Goal: Check status: Check status

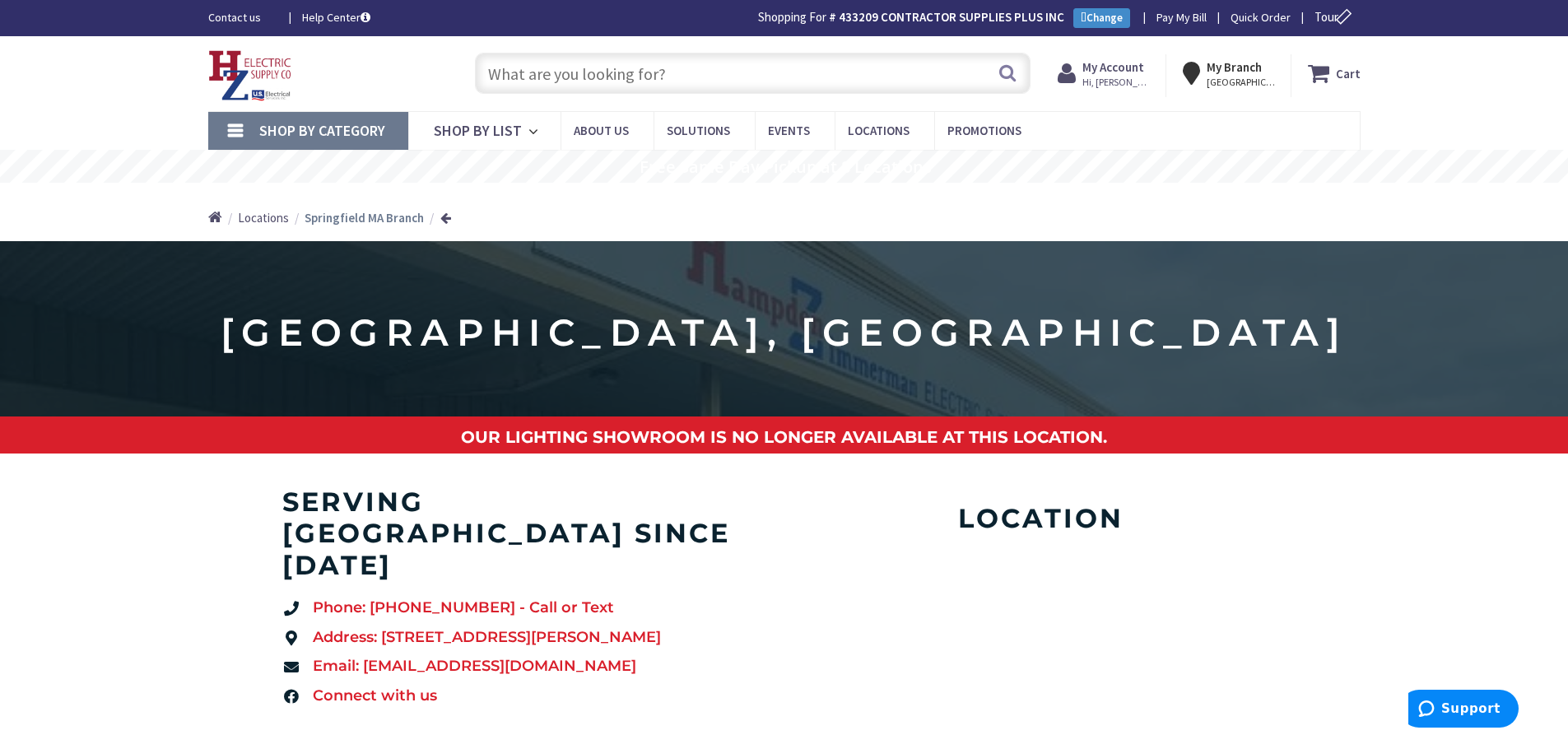
click at [1105, 70] on strong "My Account" at bounding box center [1113, 67] width 62 height 16
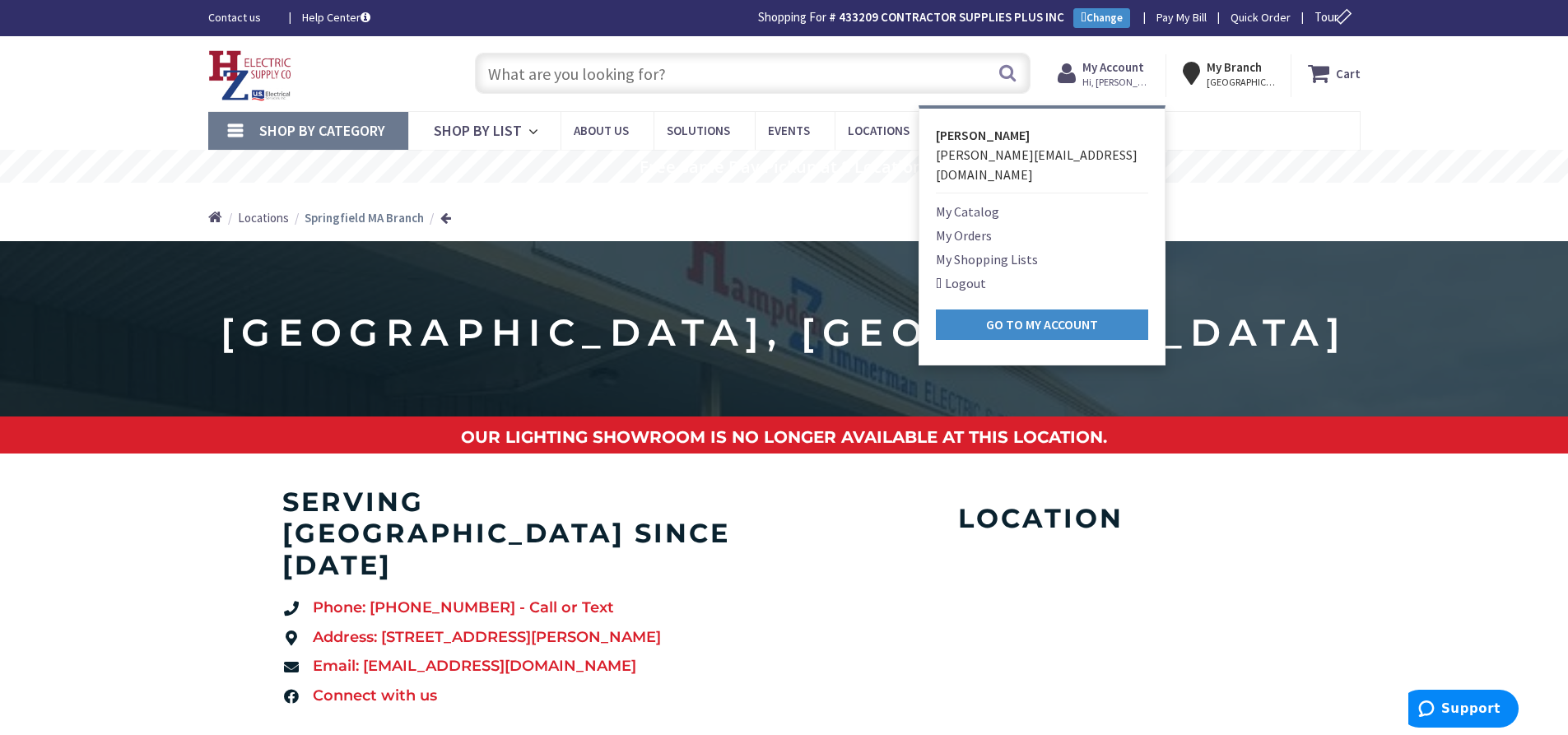
click at [968, 226] on link "My Orders" at bounding box center [963, 236] width 56 height 20
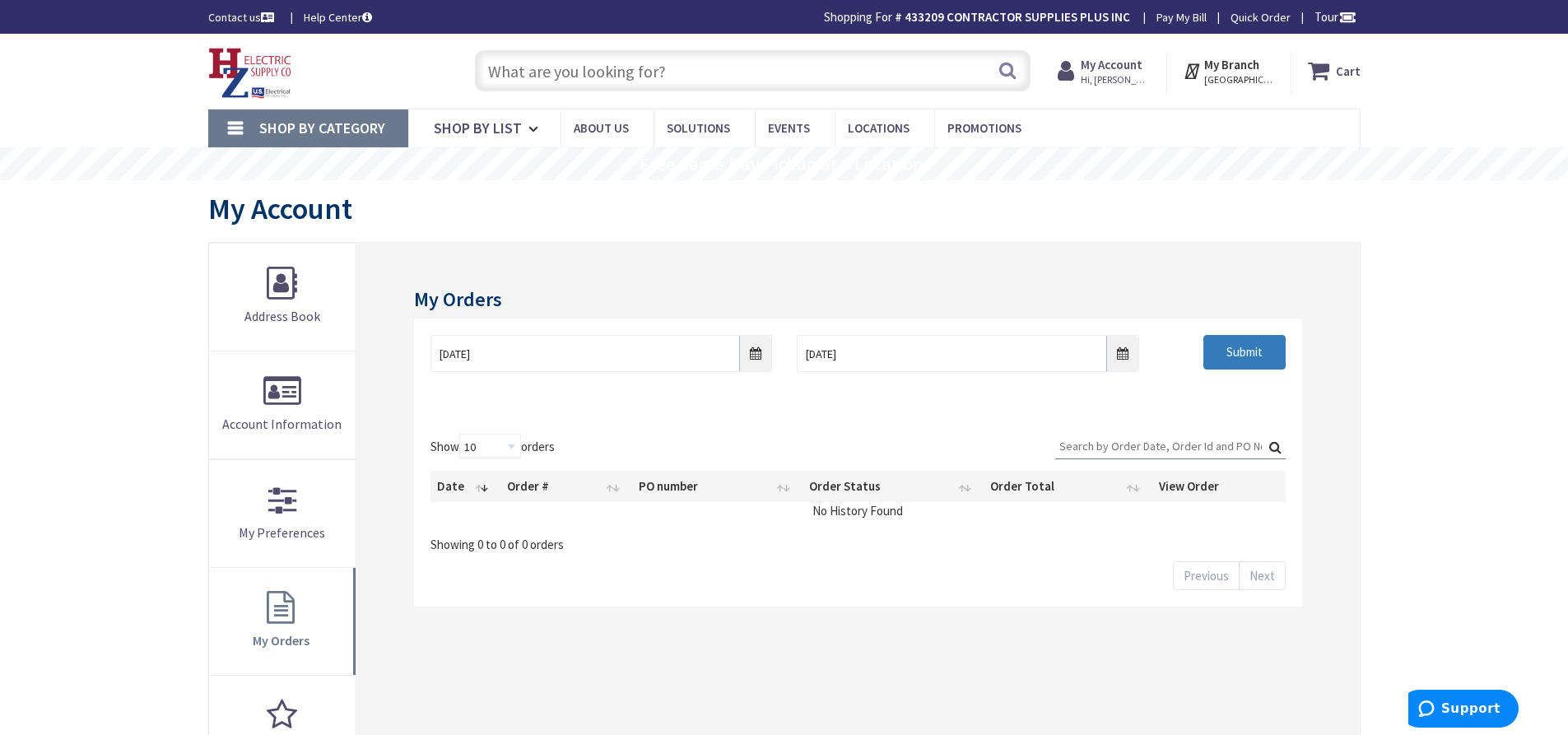
click at [1259, 356] on input "Submit" at bounding box center [1244, 352] width 82 height 34
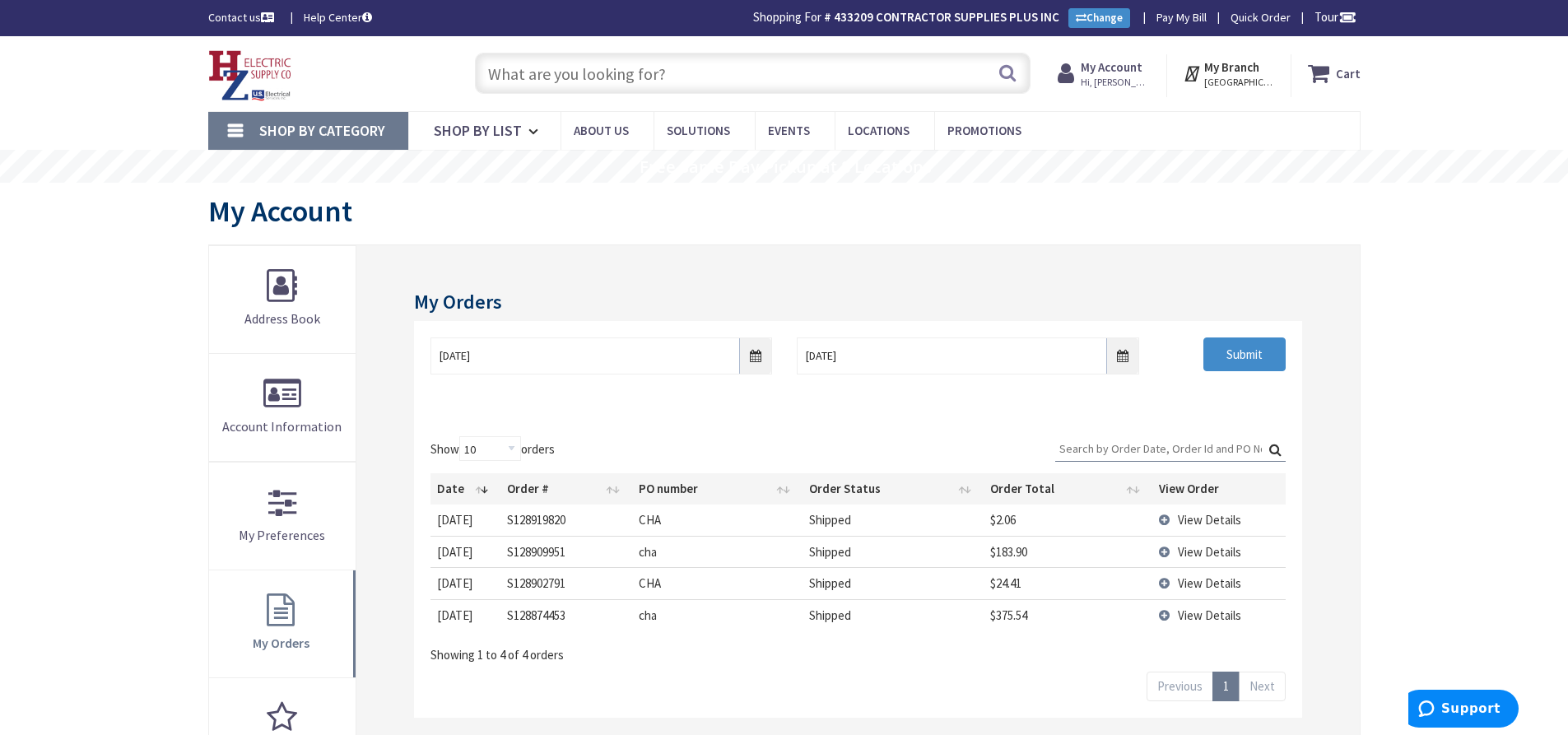
click at [1206, 524] on span "View Details" at bounding box center [1208, 520] width 64 height 16
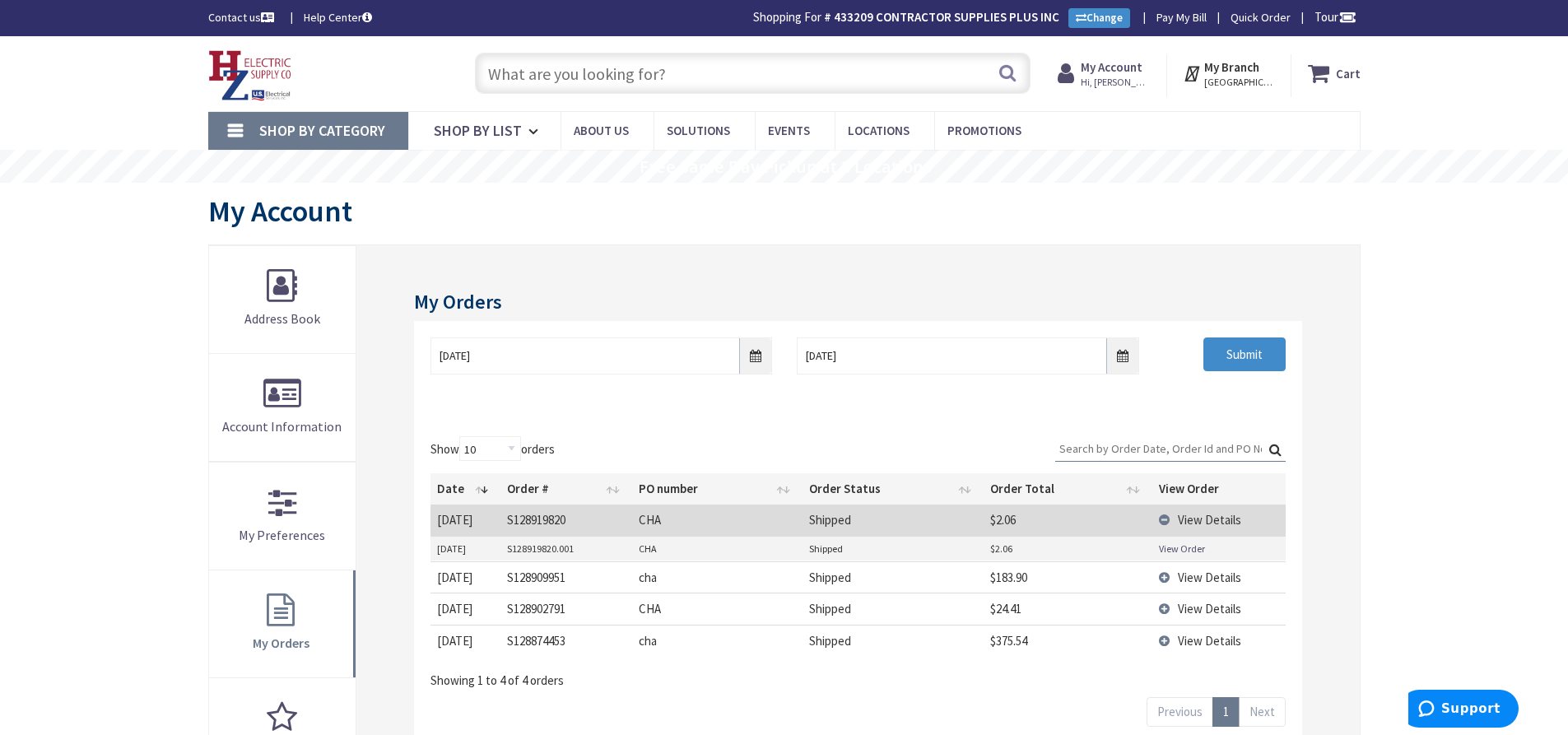
click at [1192, 543] on link "View Order" at bounding box center [1181, 548] width 46 height 14
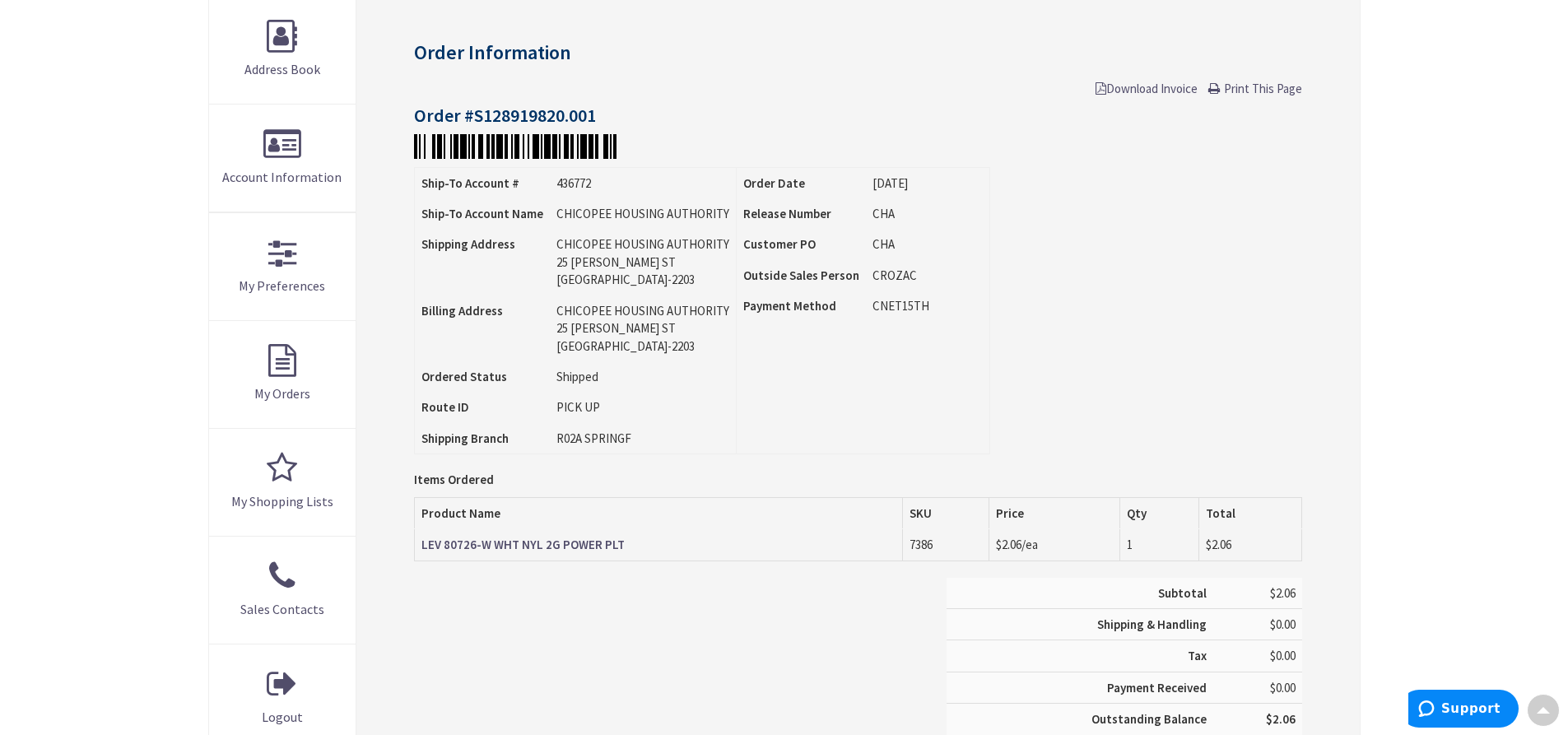
scroll to position [331, 0]
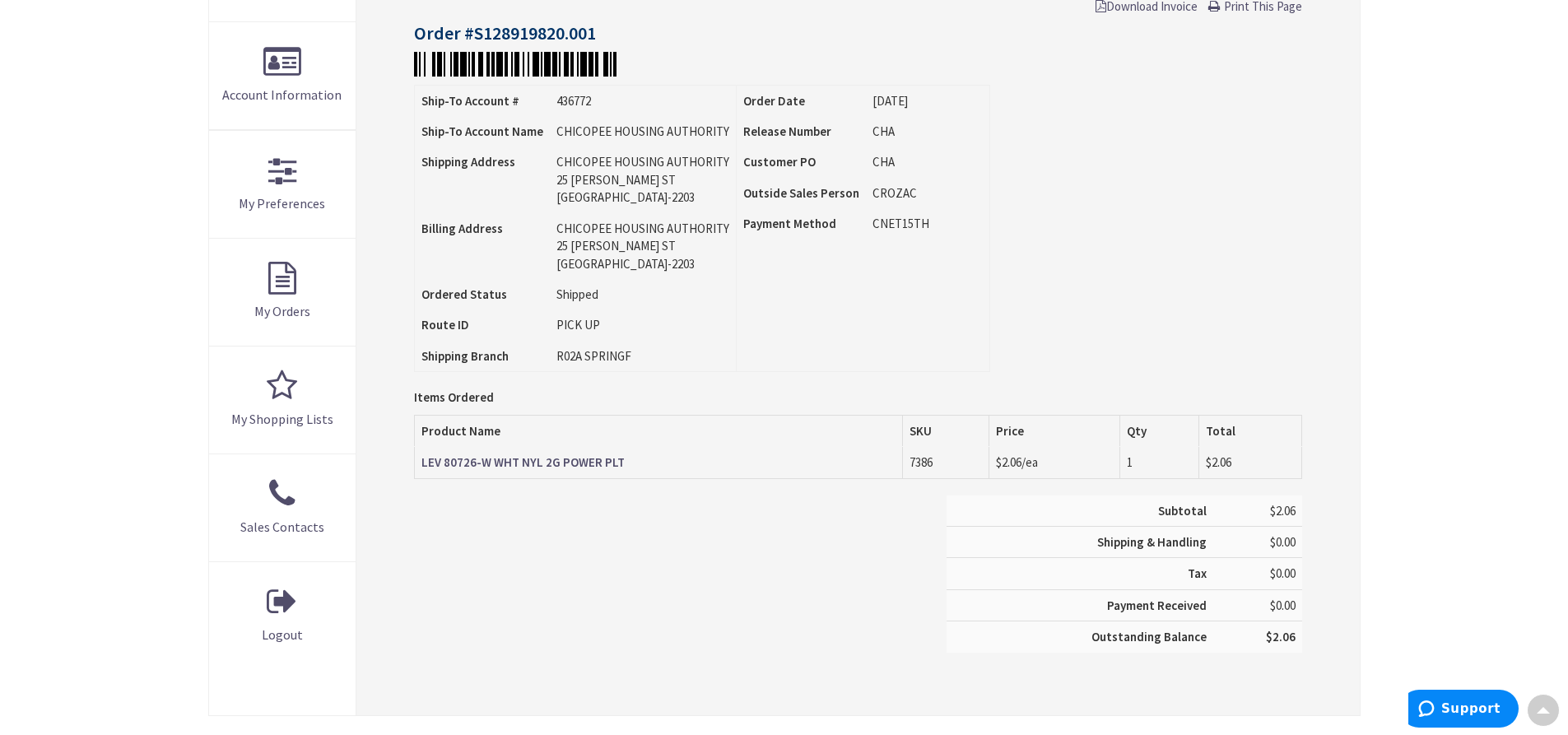
click at [1317, 199] on div "Order Information Download Invoice Print This Page Order #S128919820.001 Ship-T…" at bounding box center [858, 315] width 1002 height 801
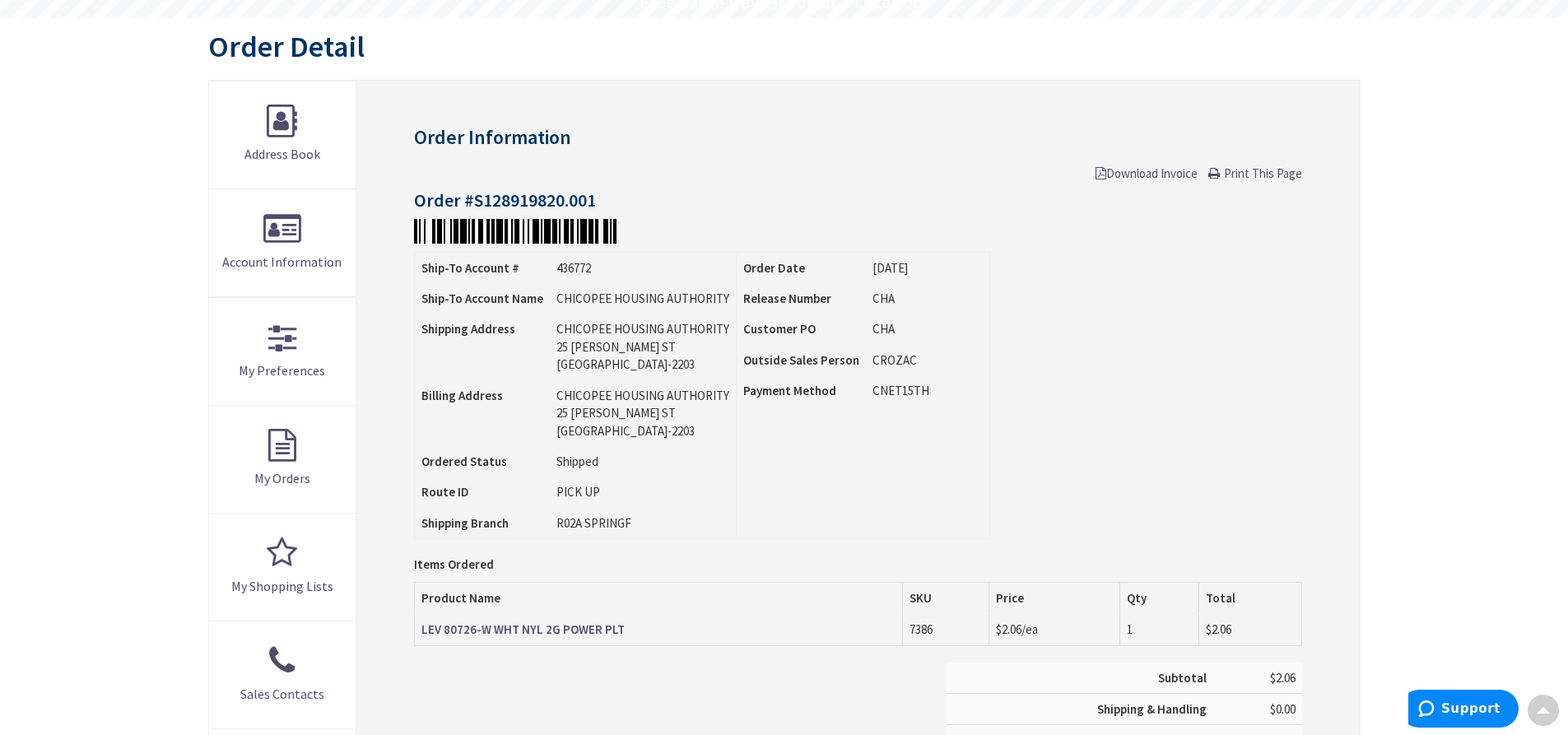
scroll to position [3, 0]
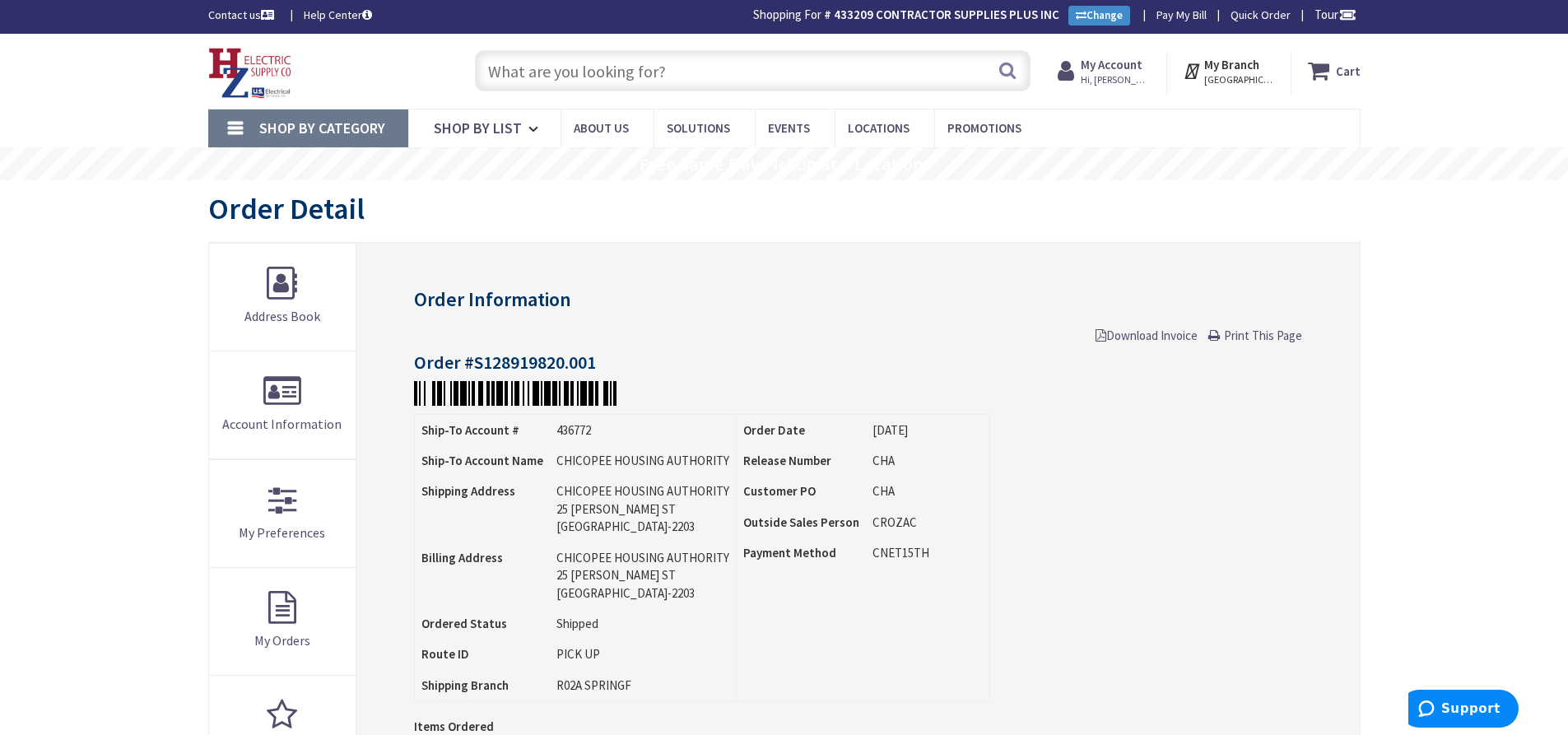
click at [1264, 338] on span "Print This Page" at bounding box center [1262, 335] width 78 height 16
click at [650, 80] on input "text" at bounding box center [752, 70] width 556 height 41
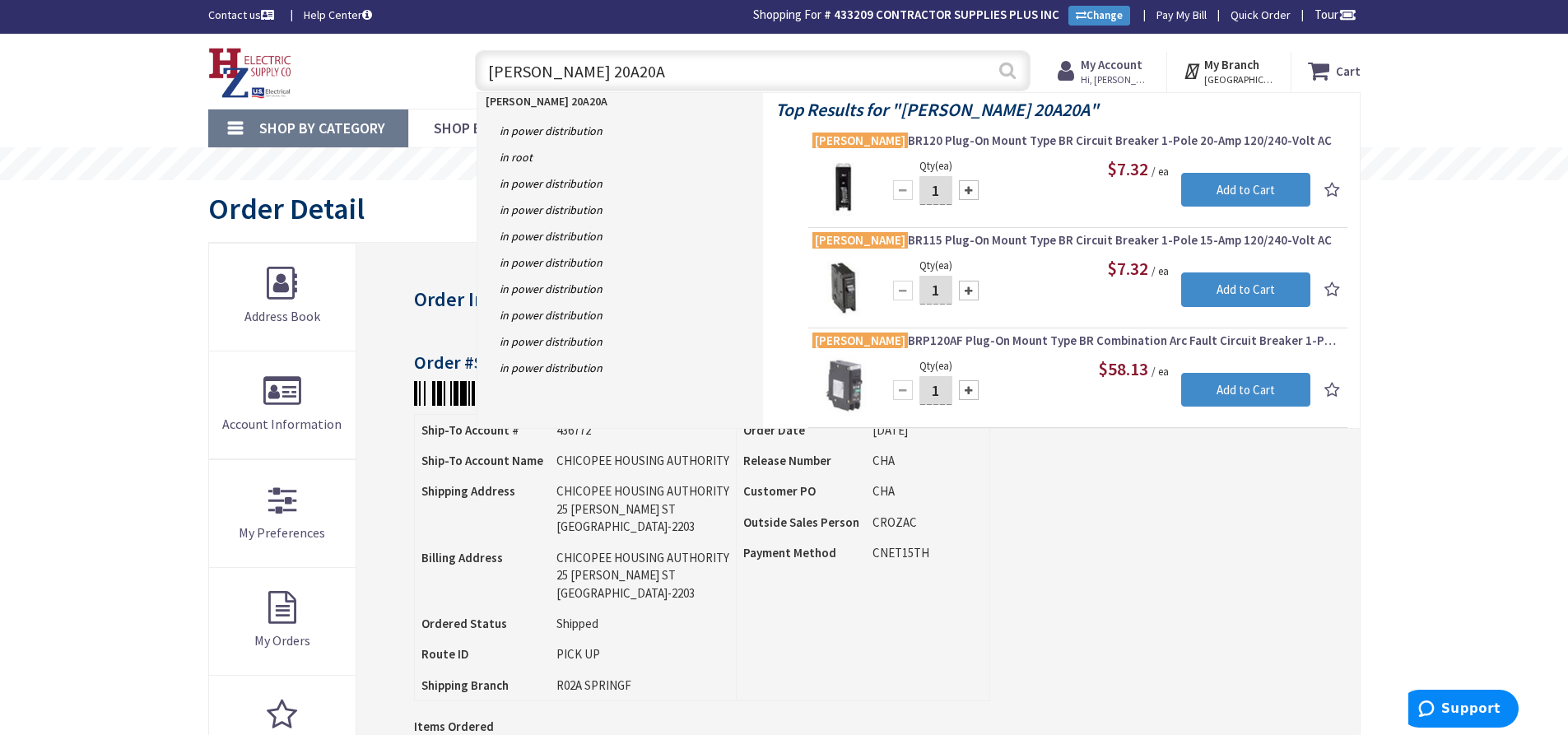
type input "EATON 20A20A"
click at [1009, 74] on button "Search" at bounding box center [1007, 70] width 21 height 37
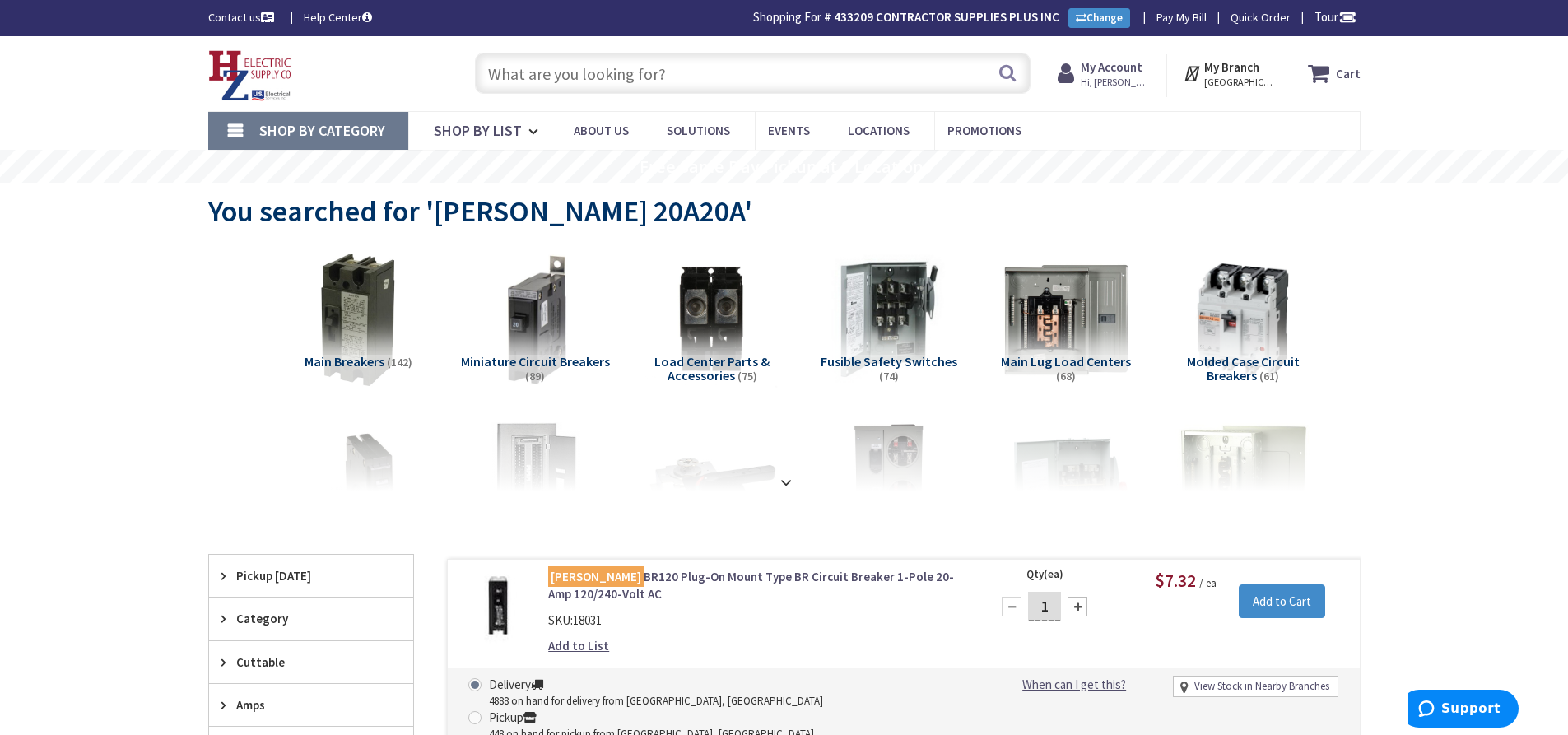
click at [546, 82] on input "text" at bounding box center [752, 73] width 556 height 41
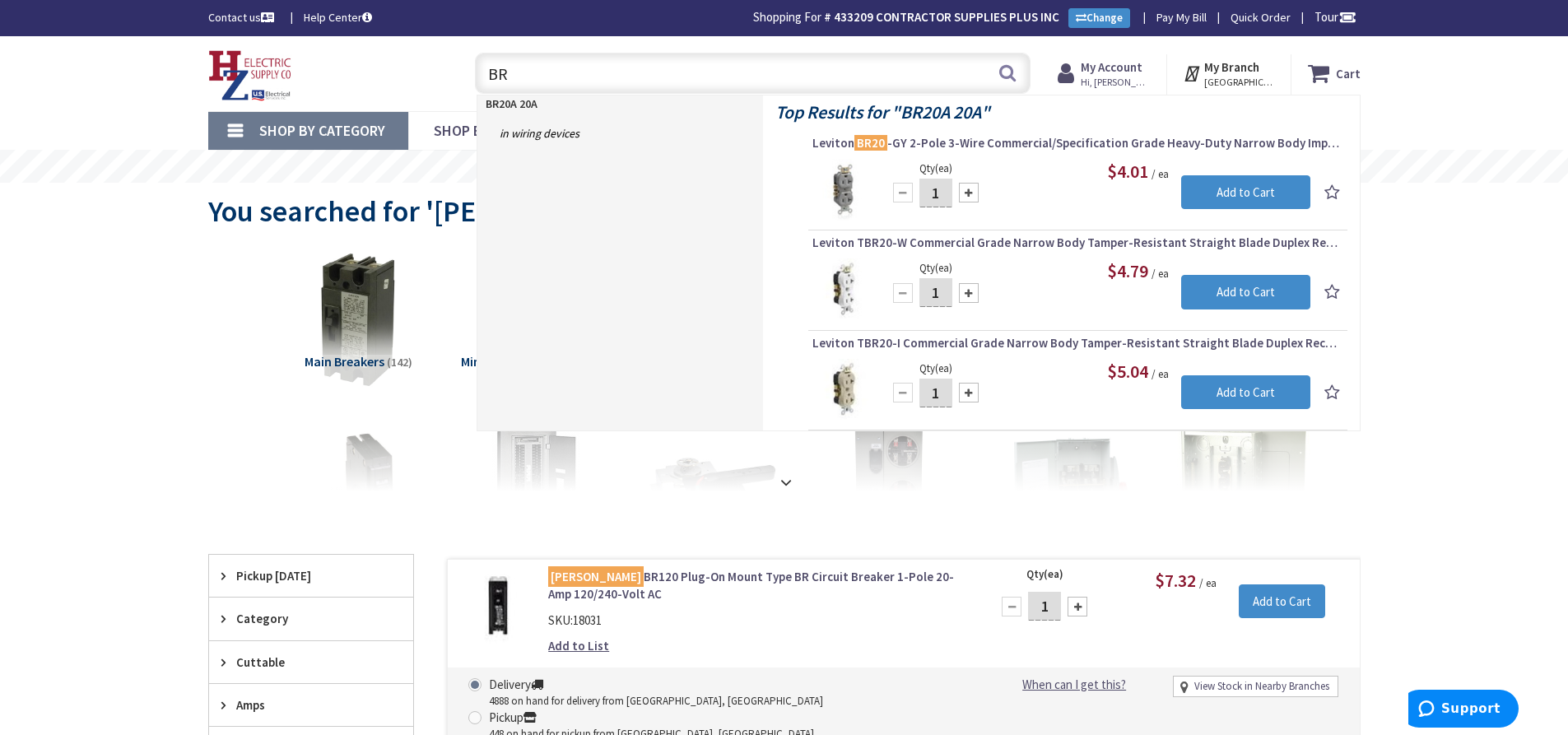
type input "B"
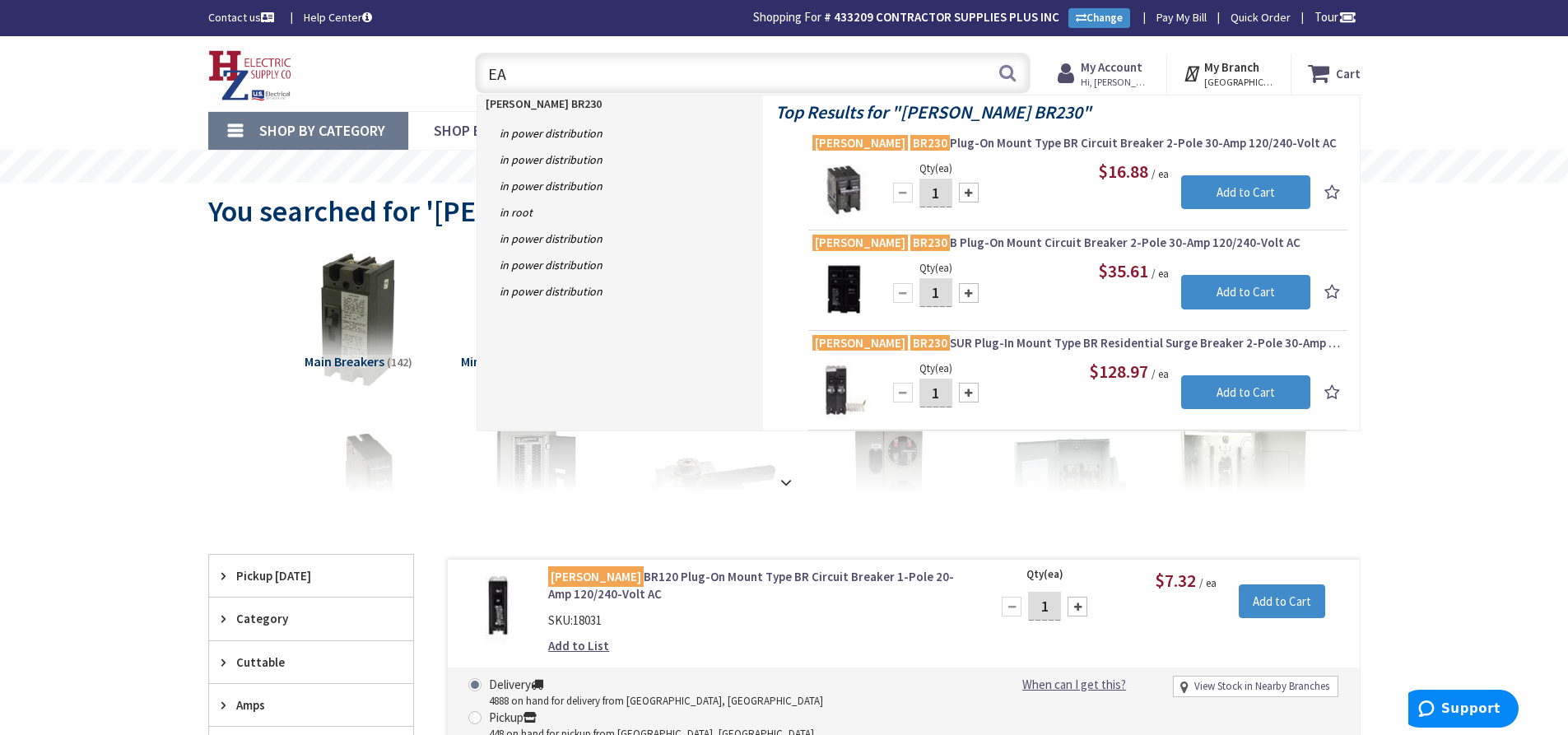
type input "E"
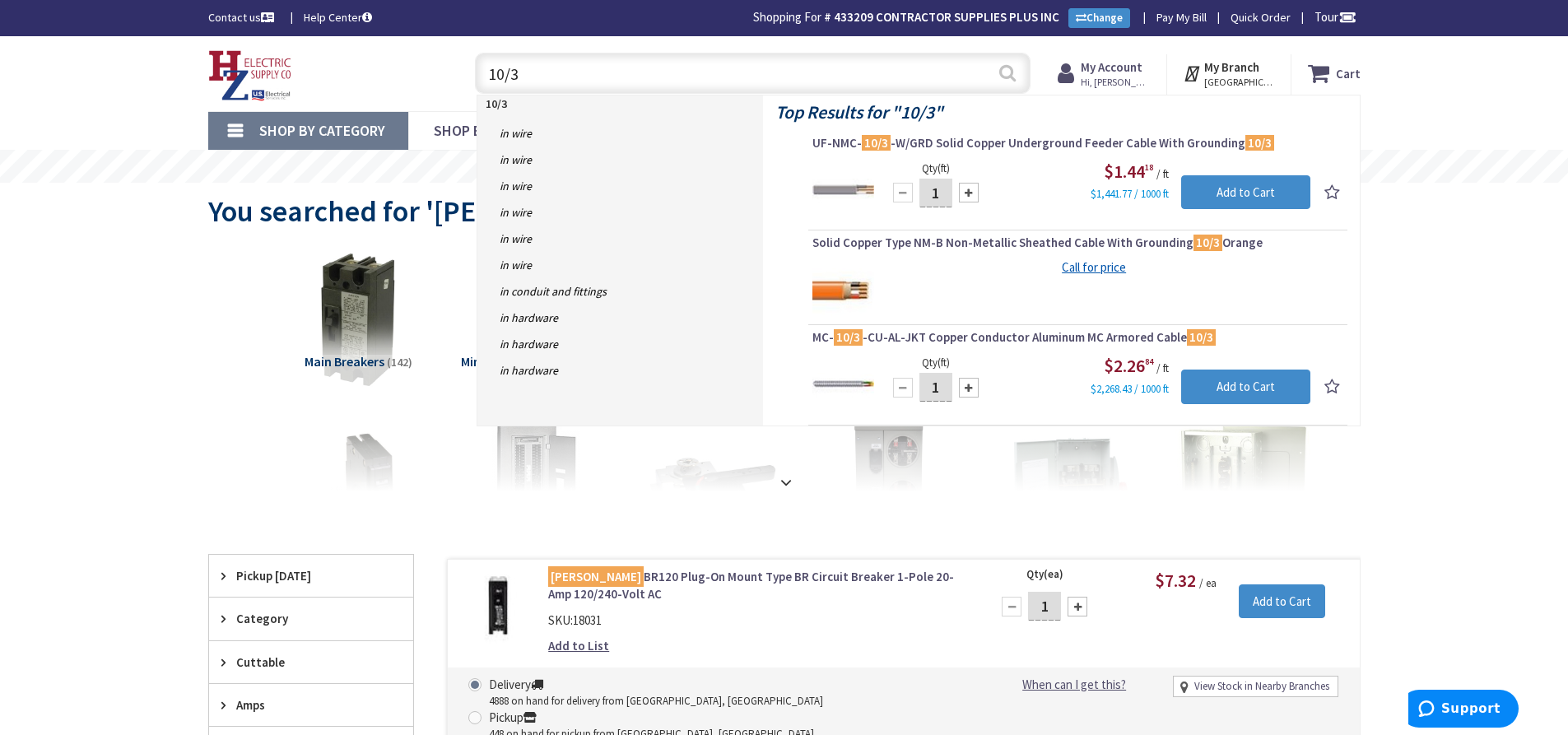
type input "10/3"
click at [1003, 79] on button "Search" at bounding box center [1007, 73] width 21 height 37
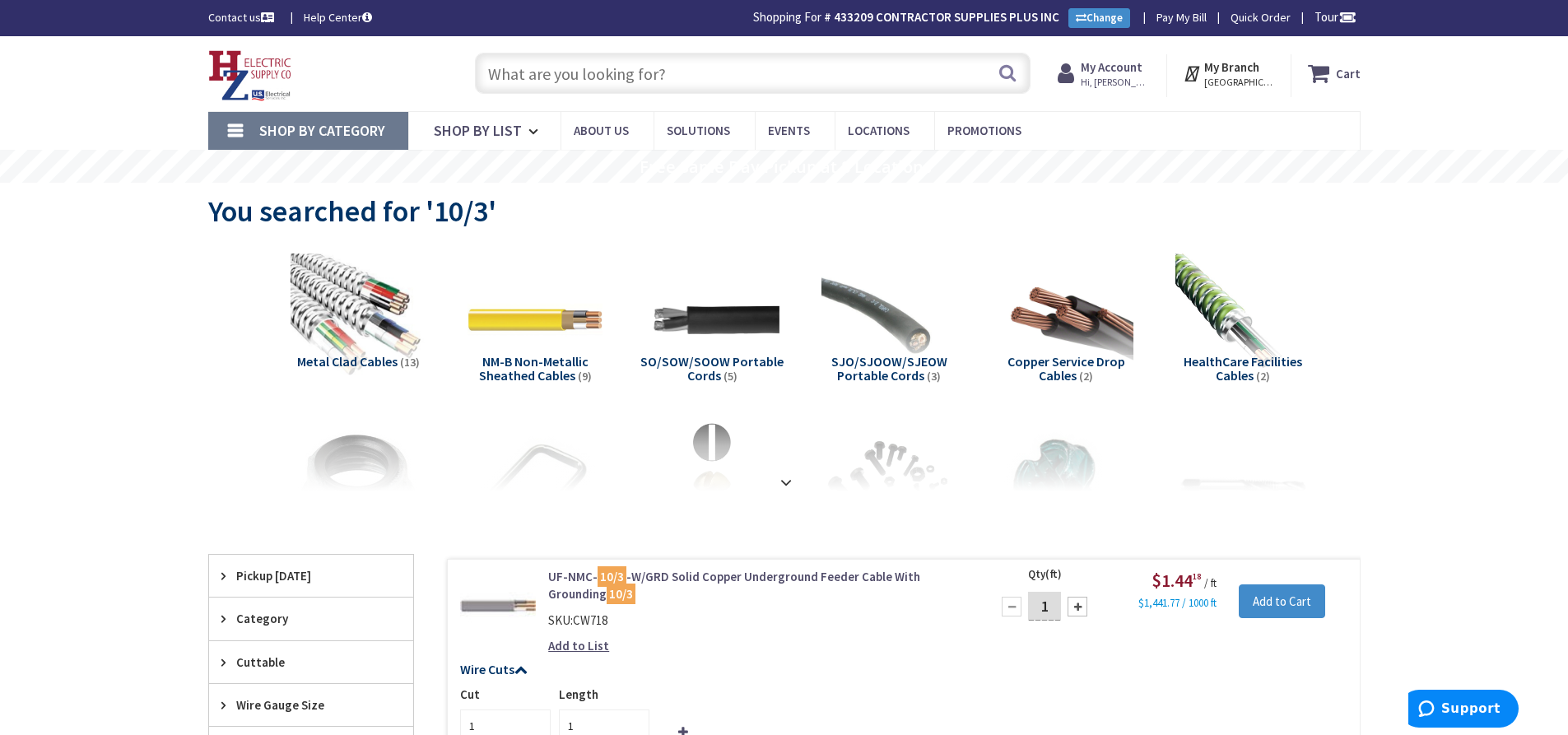
click at [528, 82] on input "text" at bounding box center [752, 73] width 556 height 41
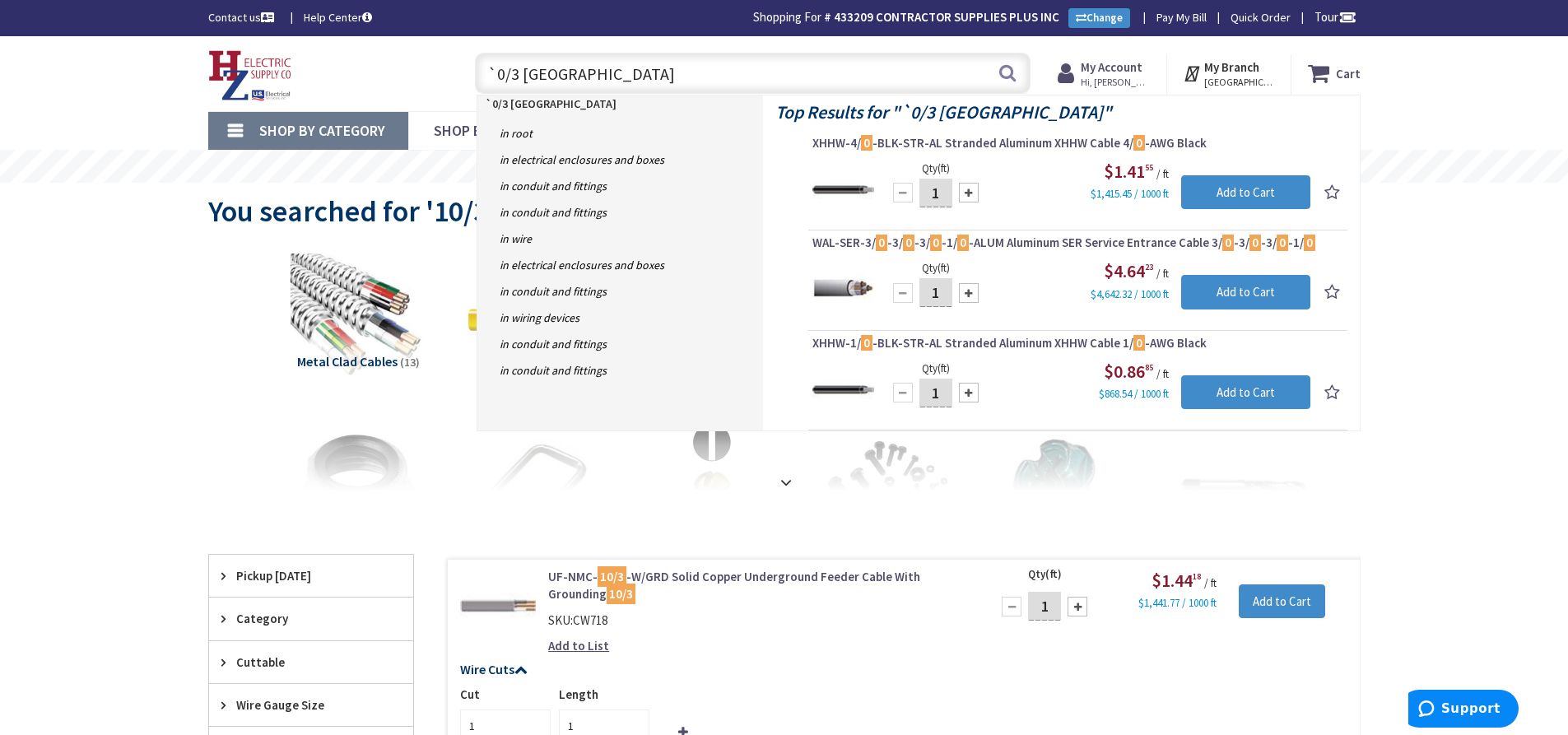
type input "`0/3 ROMEX"
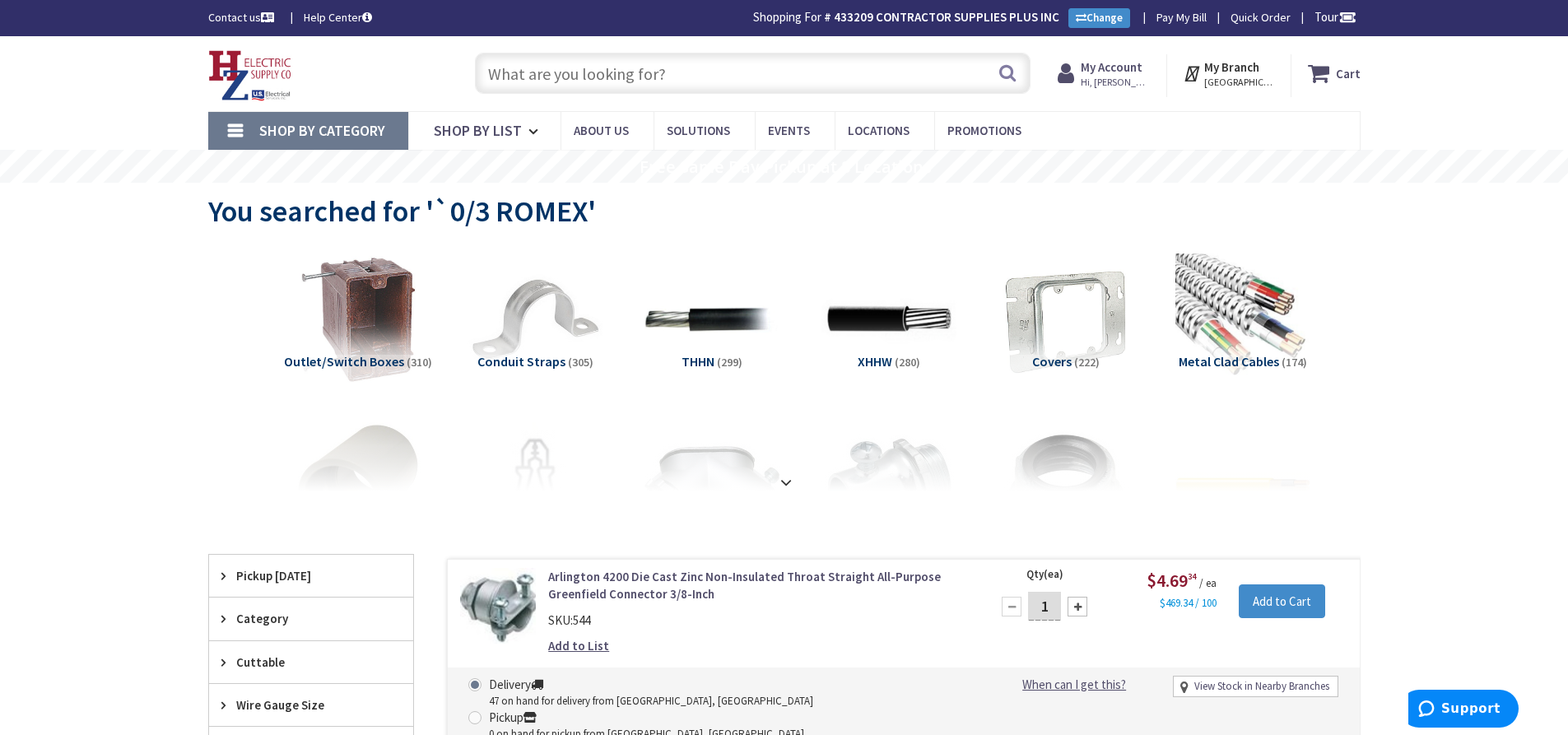
click at [530, 81] on input "text" at bounding box center [752, 73] width 556 height 41
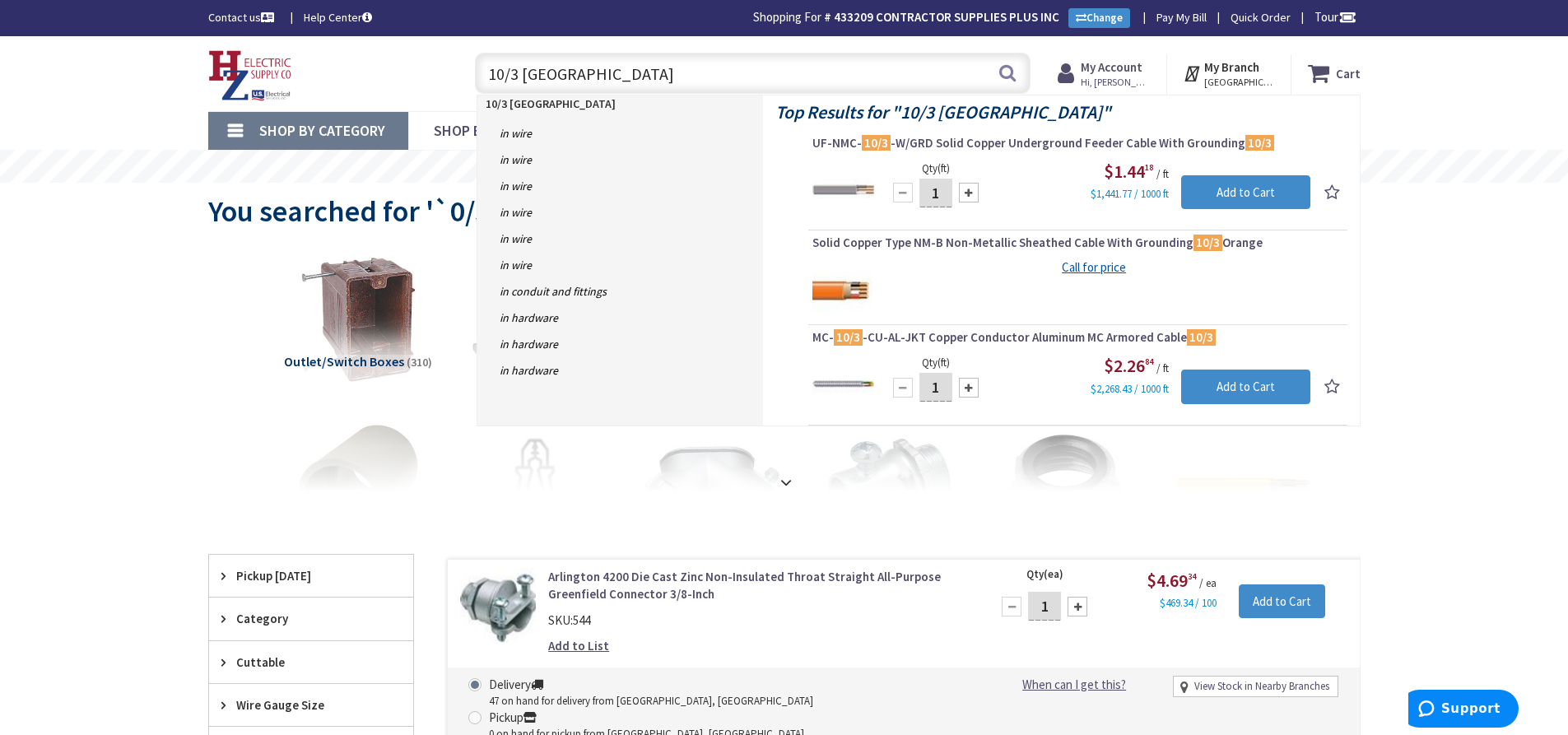
type input "10/3 ROMEX"
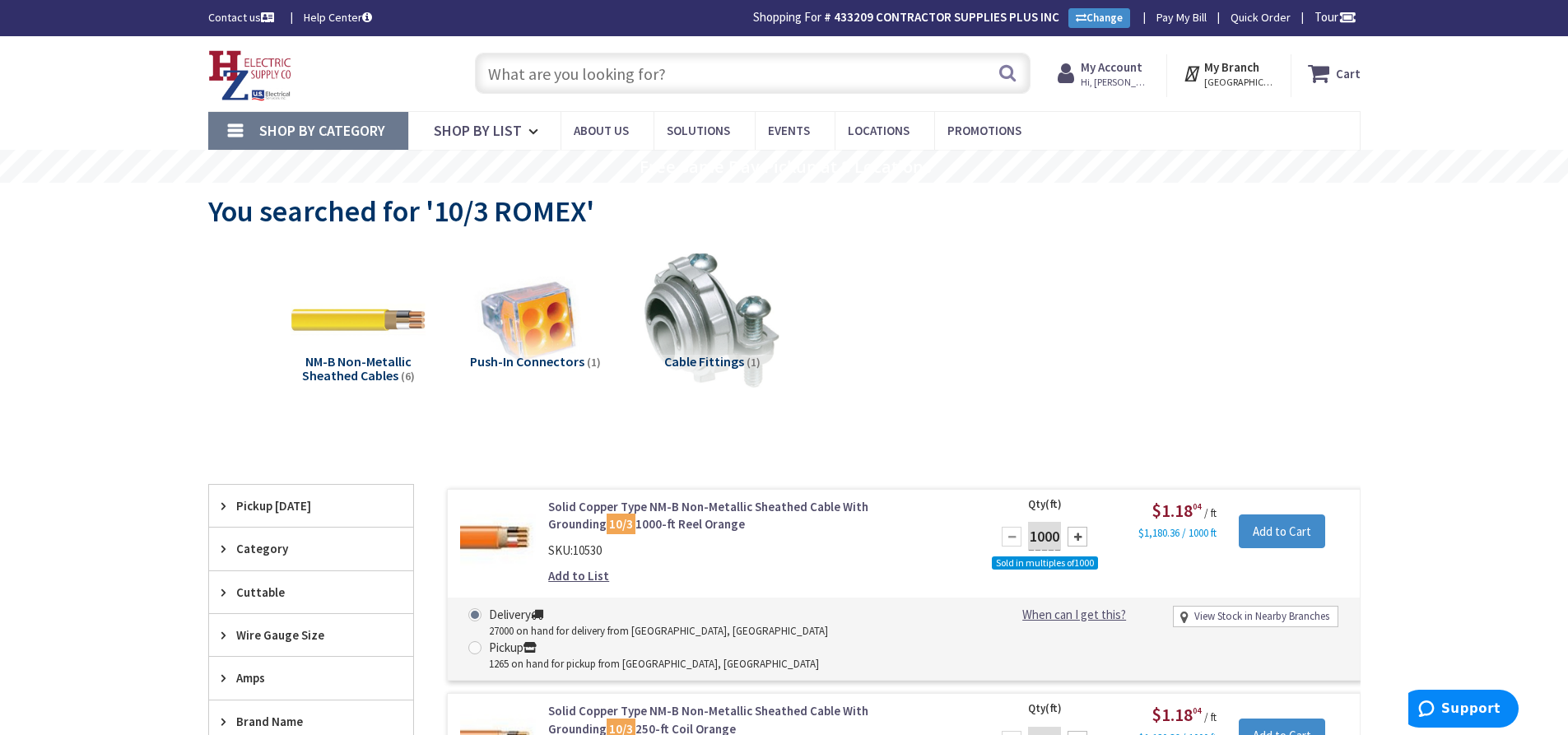
click at [602, 83] on input "text" at bounding box center [752, 73] width 556 height 41
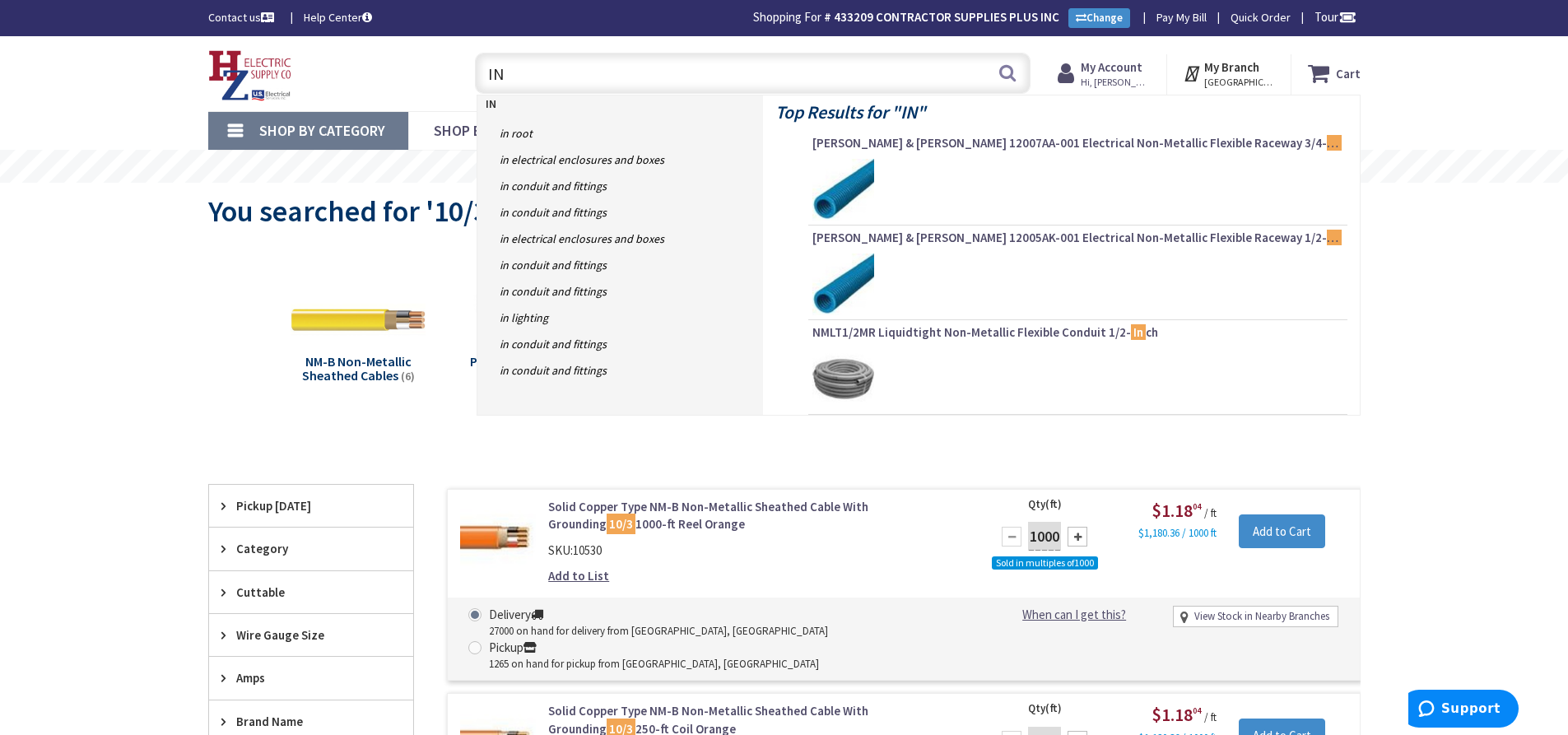
type input "I"
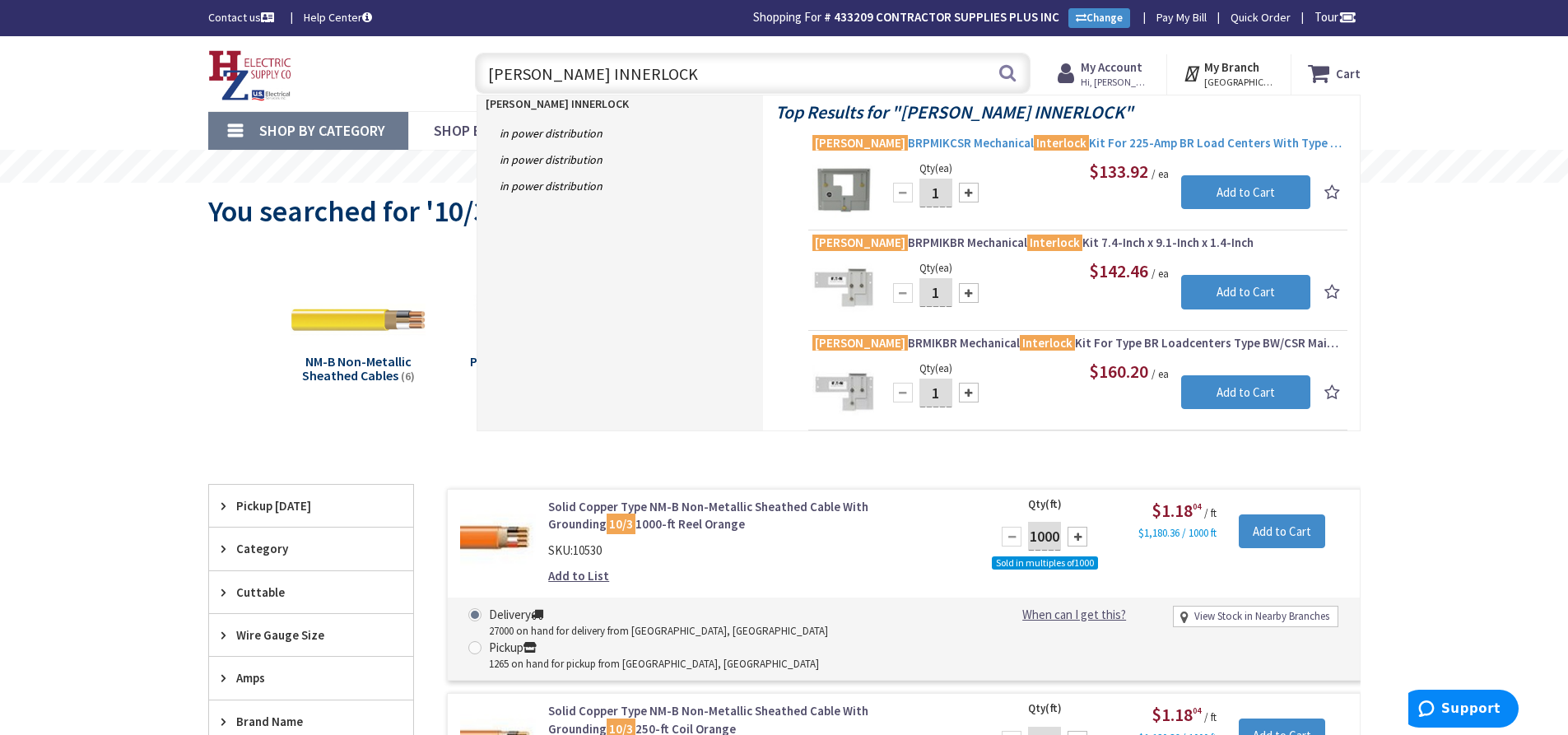
type input "EATON INNERLOCK"
click at [901, 140] on span "Eaton BRPMIKCSR Mechanical Interlock Kit For 225-Amp BR Load Centers With Type …" at bounding box center [1077, 143] width 530 height 17
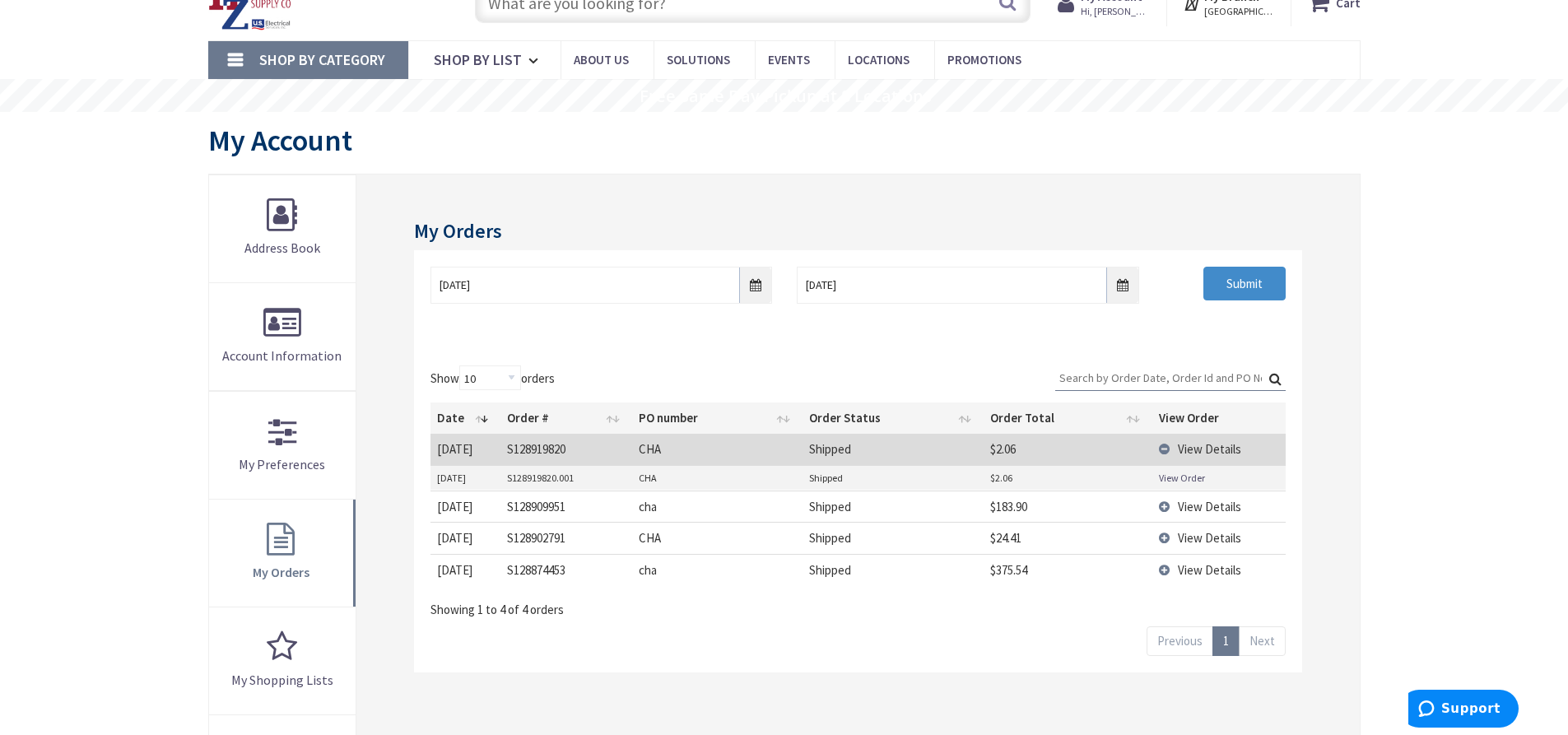
scroll to position [164, 0]
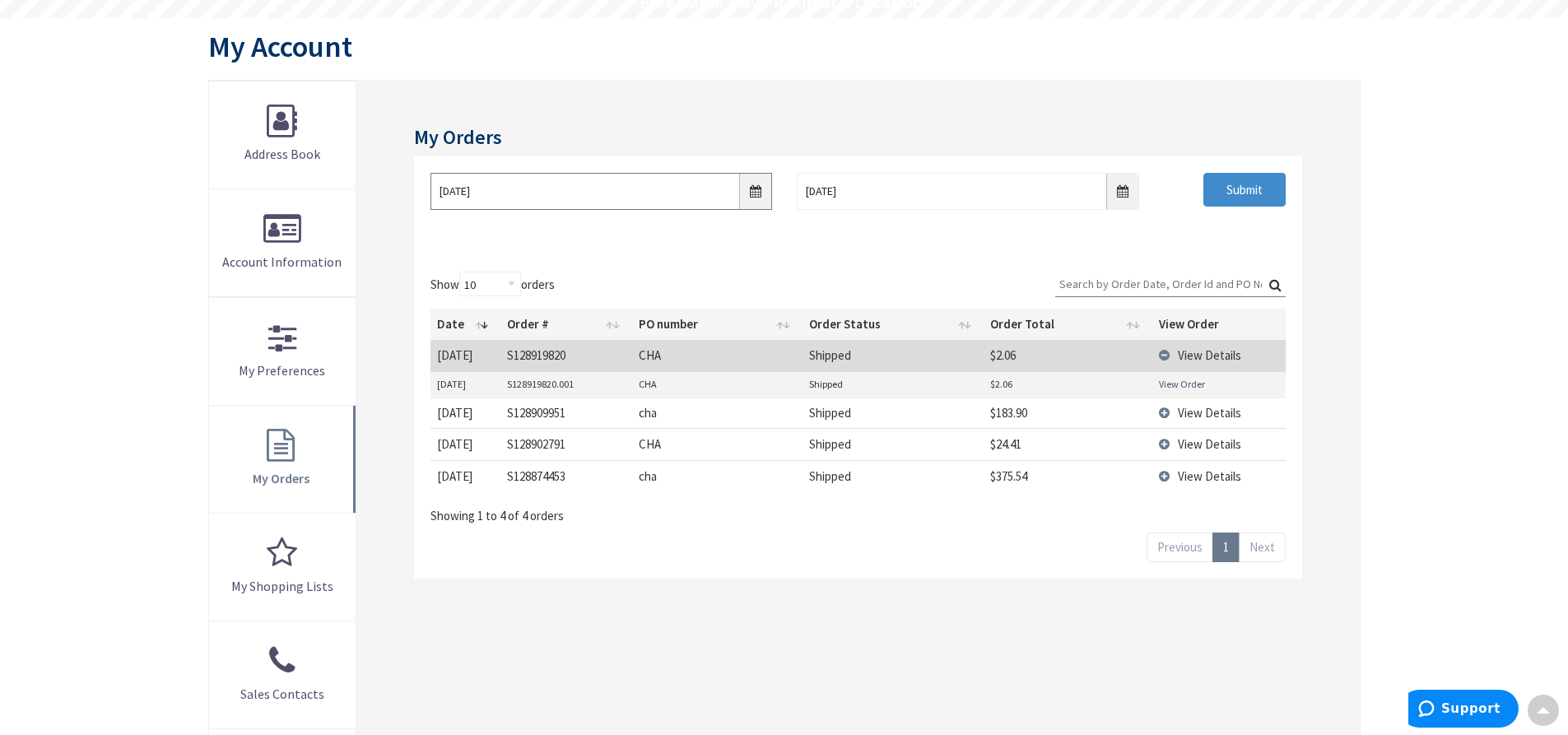
click at [757, 195] on input "9/29/2025" at bounding box center [602, 192] width 342 height 37
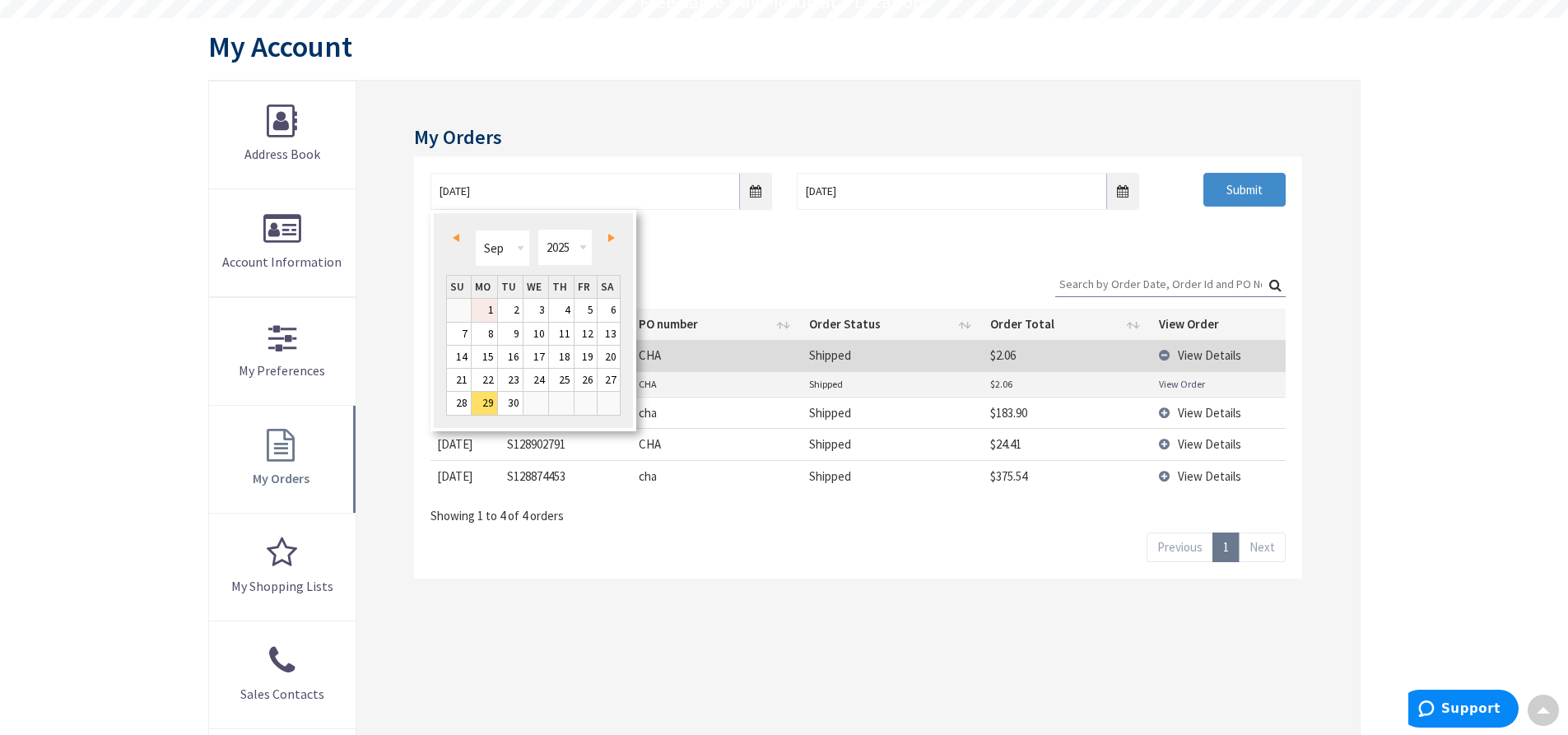
click at [492, 311] on link "1" at bounding box center [485, 310] width 25 height 22
type input "09/01/2025"
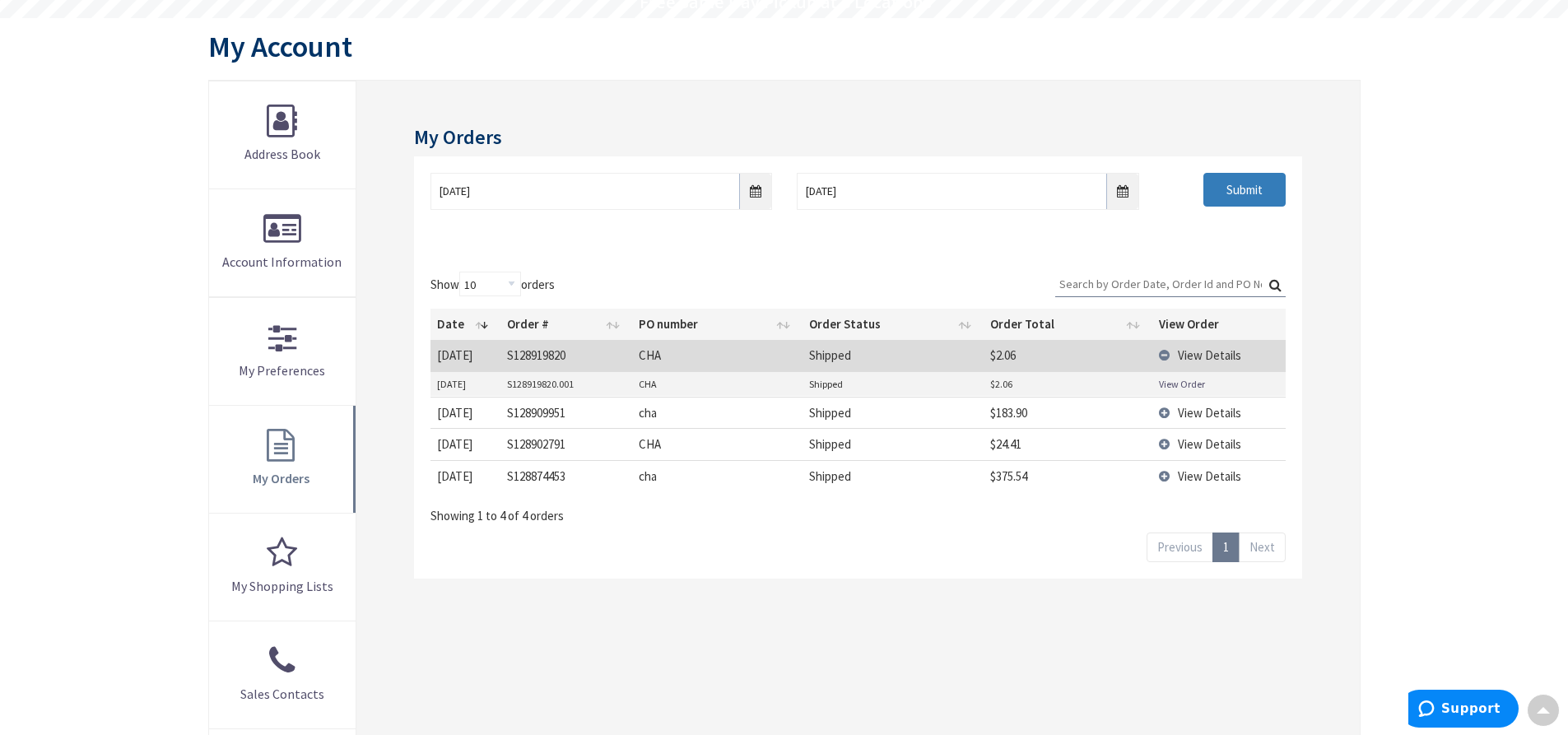
click at [1238, 192] on input "Submit" at bounding box center [1244, 190] width 82 height 34
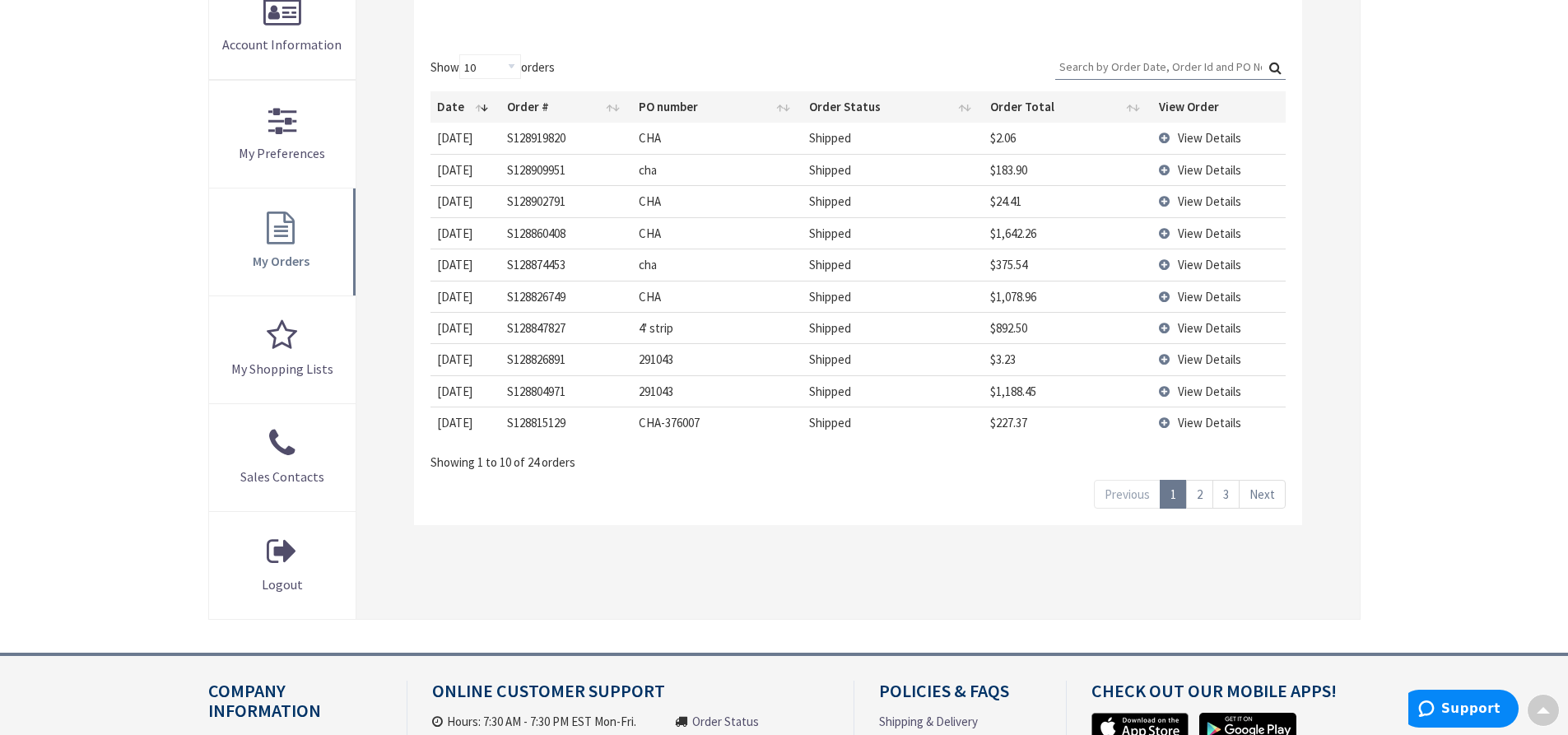
scroll to position [411, 0]
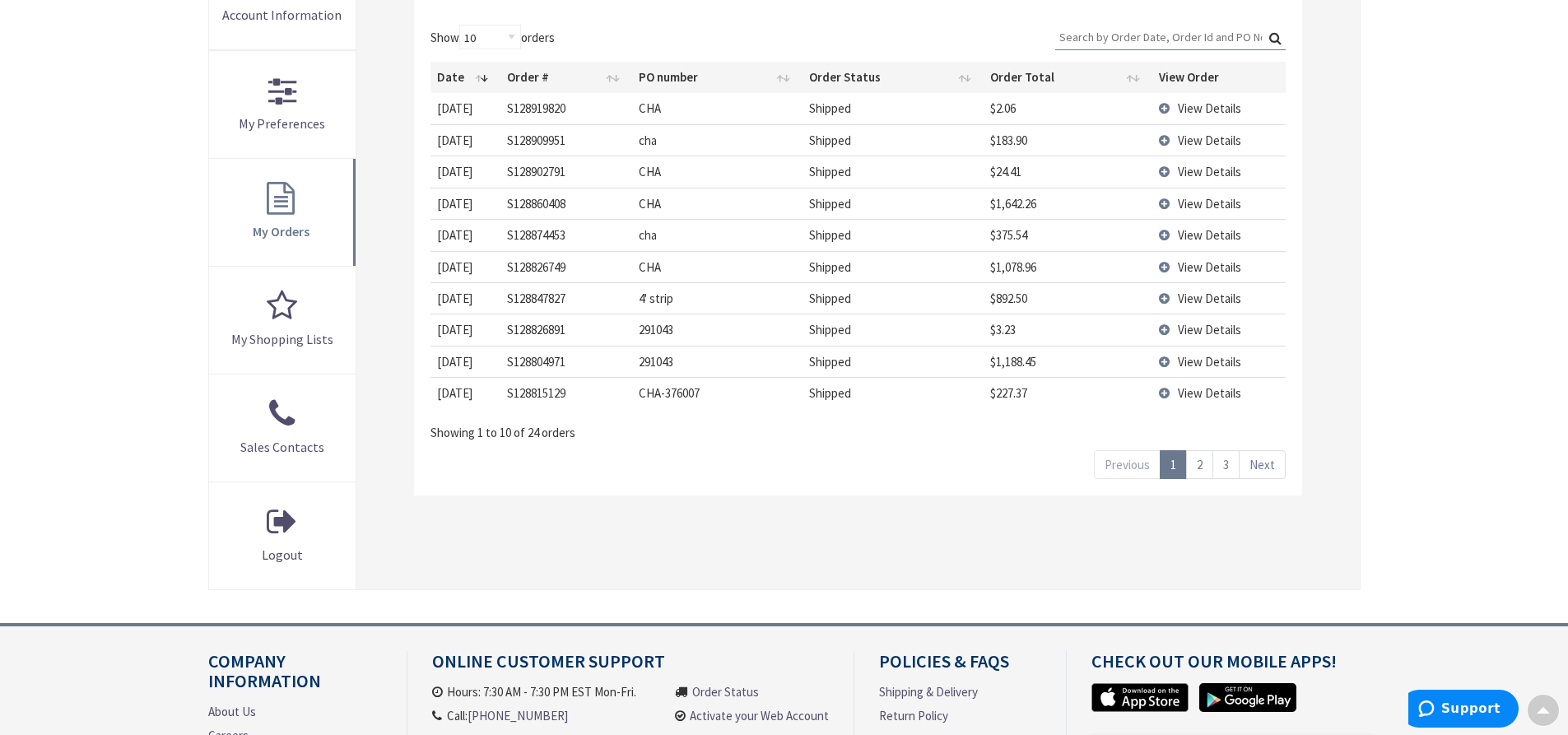
click at [1231, 470] on link "3" at bounding box center [1226, 464] width 27 height 28
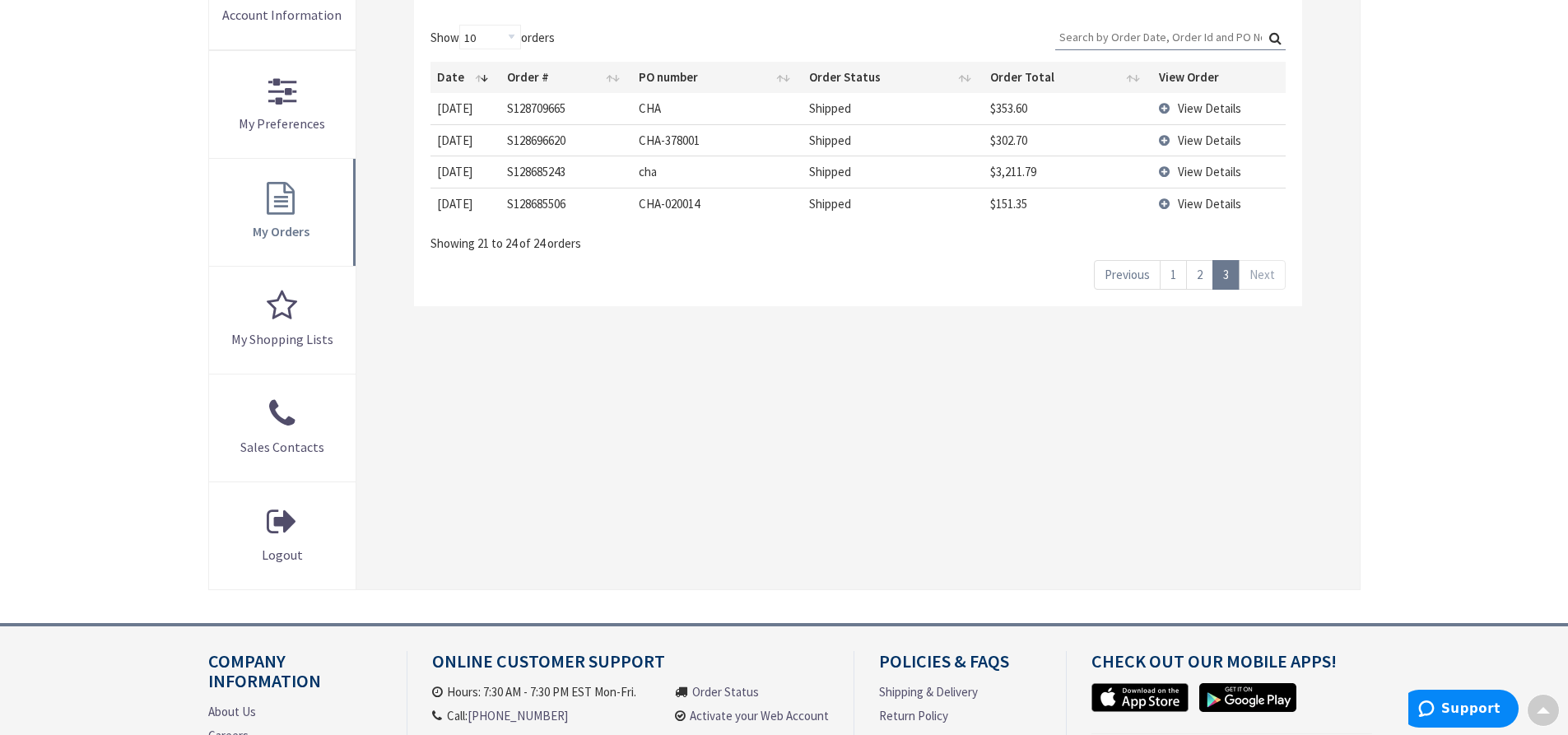
click at [1195, 269] on link "2" at bounding box center [1200, 274] width 27 height 28
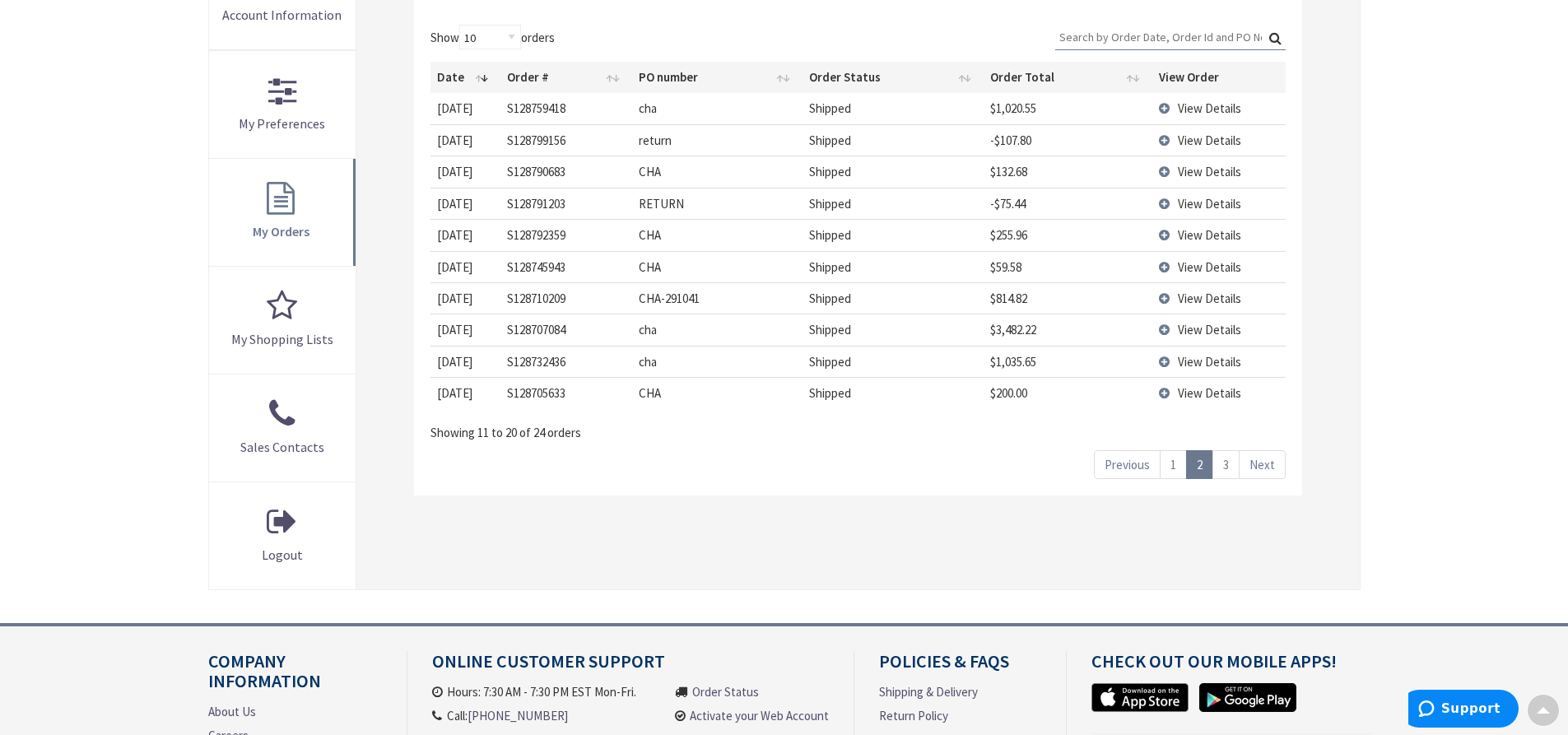
click at [1200, 299] on span "View Details" at bounding box center [1208, 298] width 64 height 16
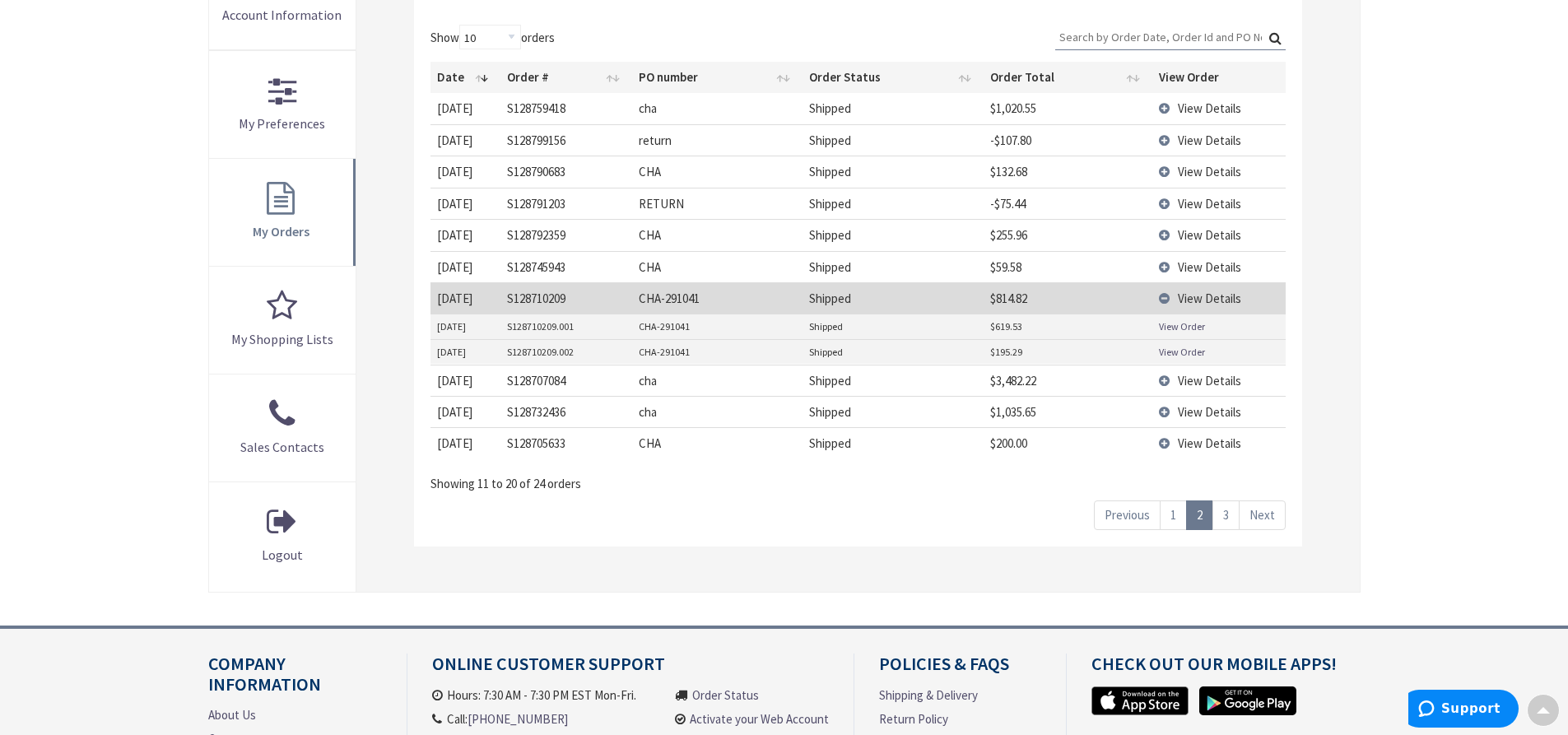
click at [1187, 330] on link "View Order" at bounding box center [1181, 326] width 46 height 14
click at [1182, 355] on link "View Order" at bounding box center [1181, 352] width 46 height 14
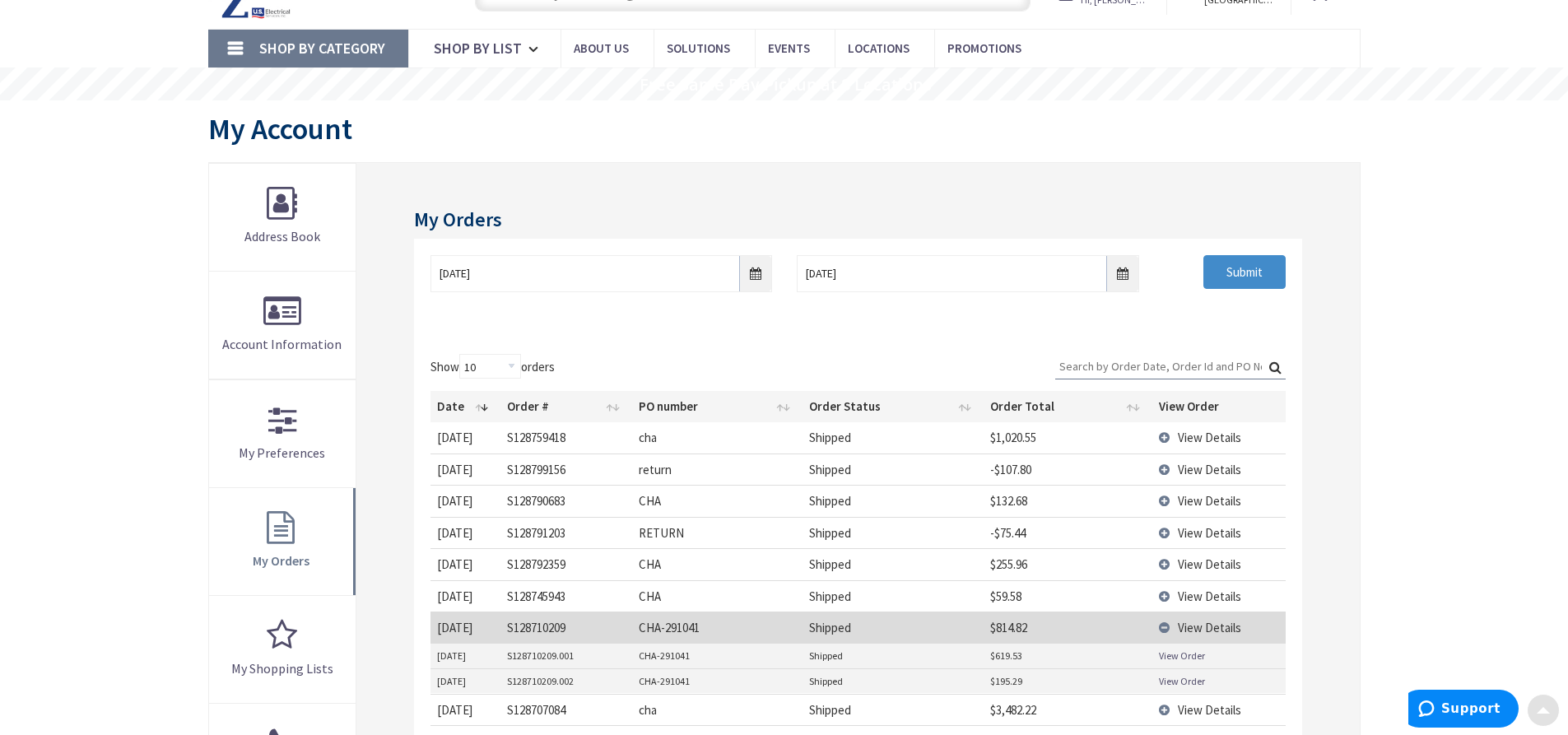
scroll to position [0, 0]
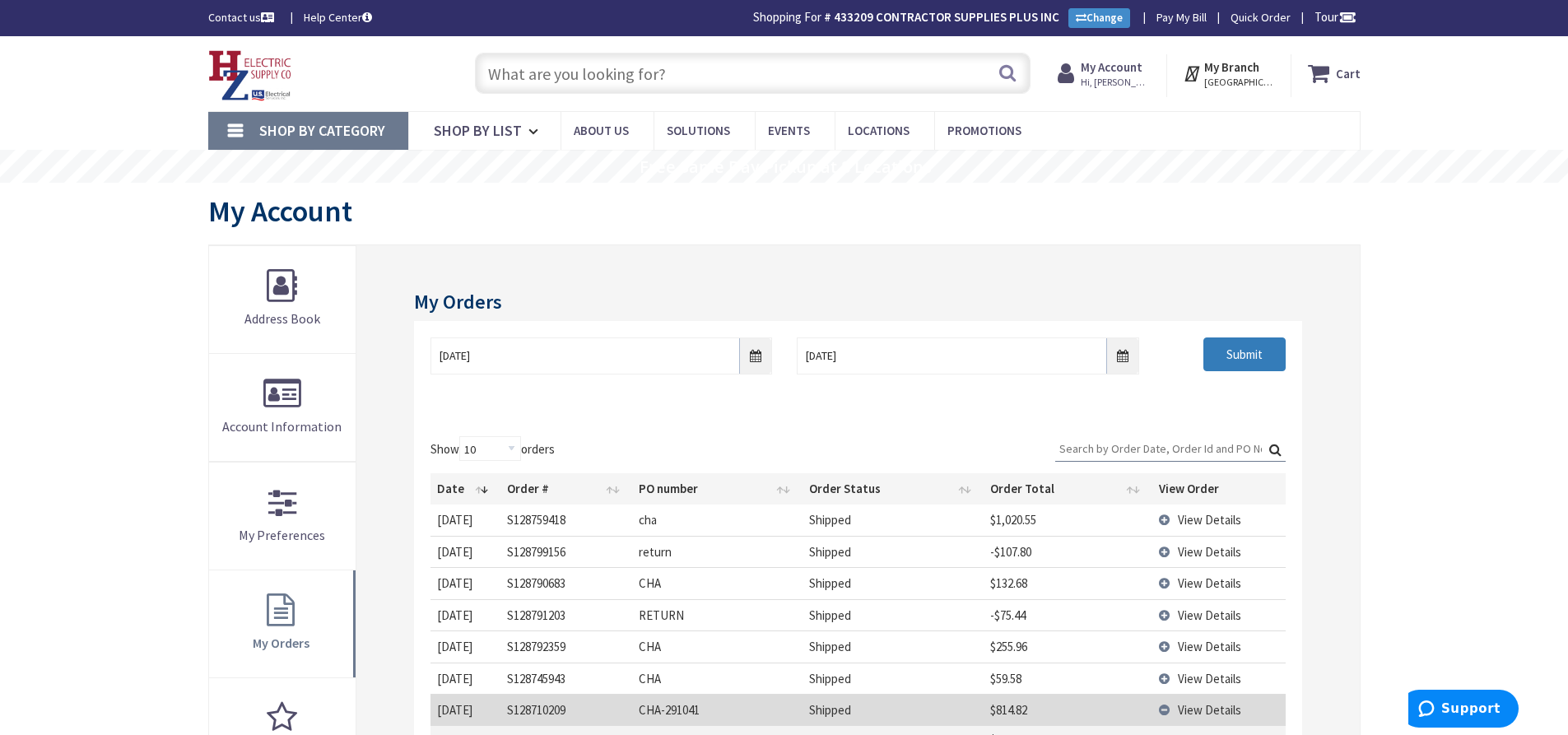
click at [1257, 359] on input "Submit" at bounding box center [1244, 354] width 82 height 34
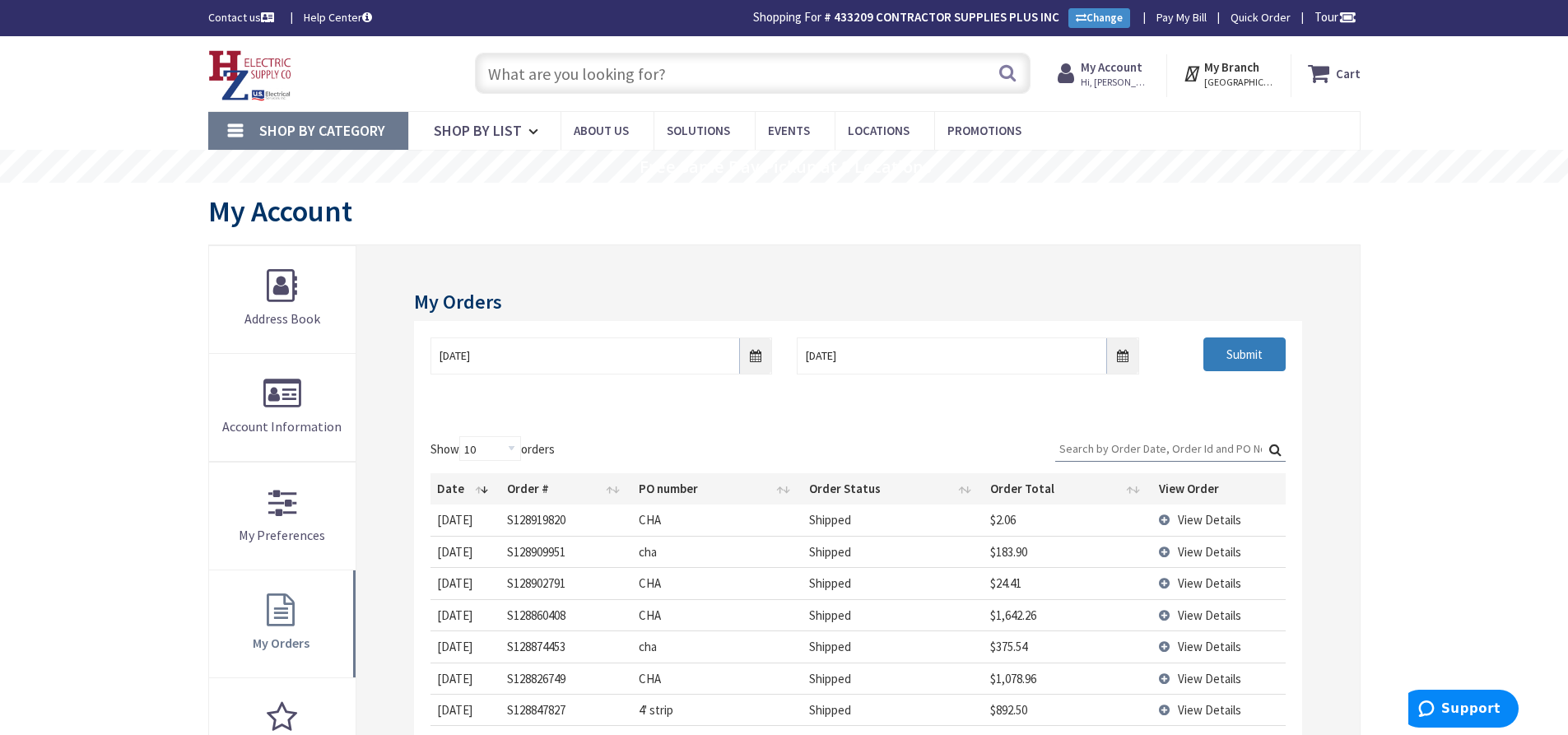
click at [1268, 346] on input "Submit" at bounding box center [1244, 354] width 82 height 34
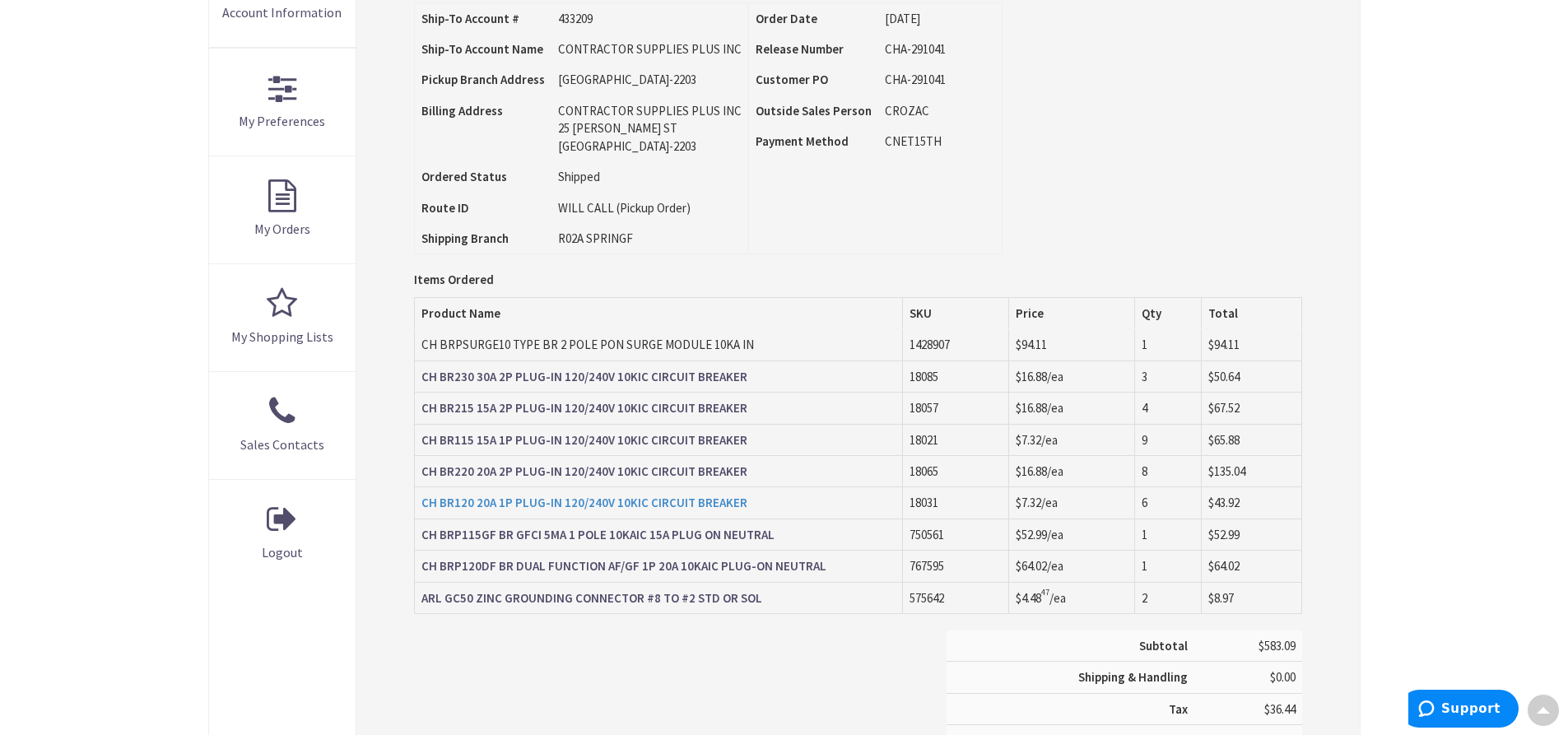
scroll to position [414, 0]
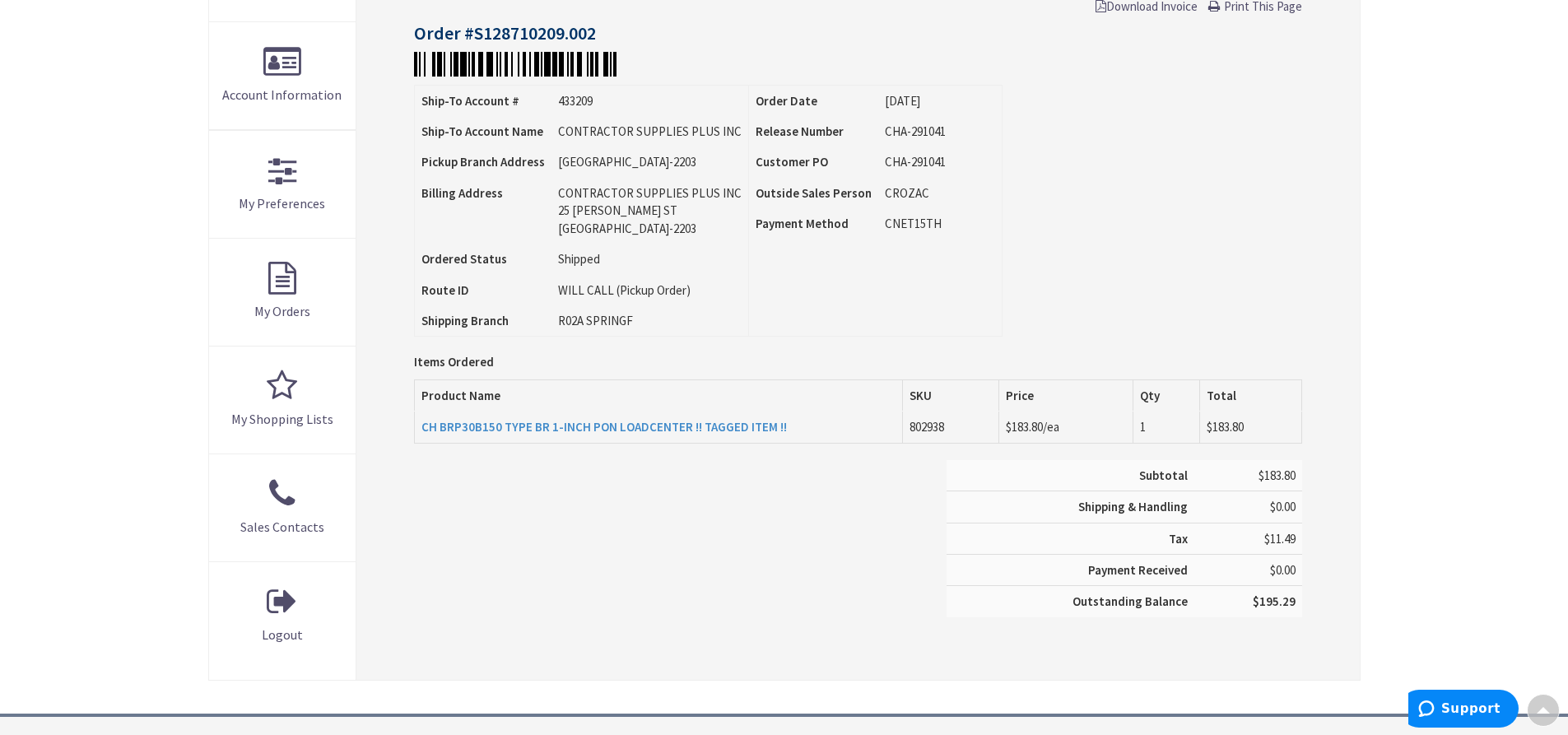
scroll to position [331, 0]
click at [638, 425] on strong "CH BRP30B150 TYPE BR 1-INCH PON LOADCENTER !! TAGGED ITEM !!" at bounding box center [604, 427] width 365 height 16
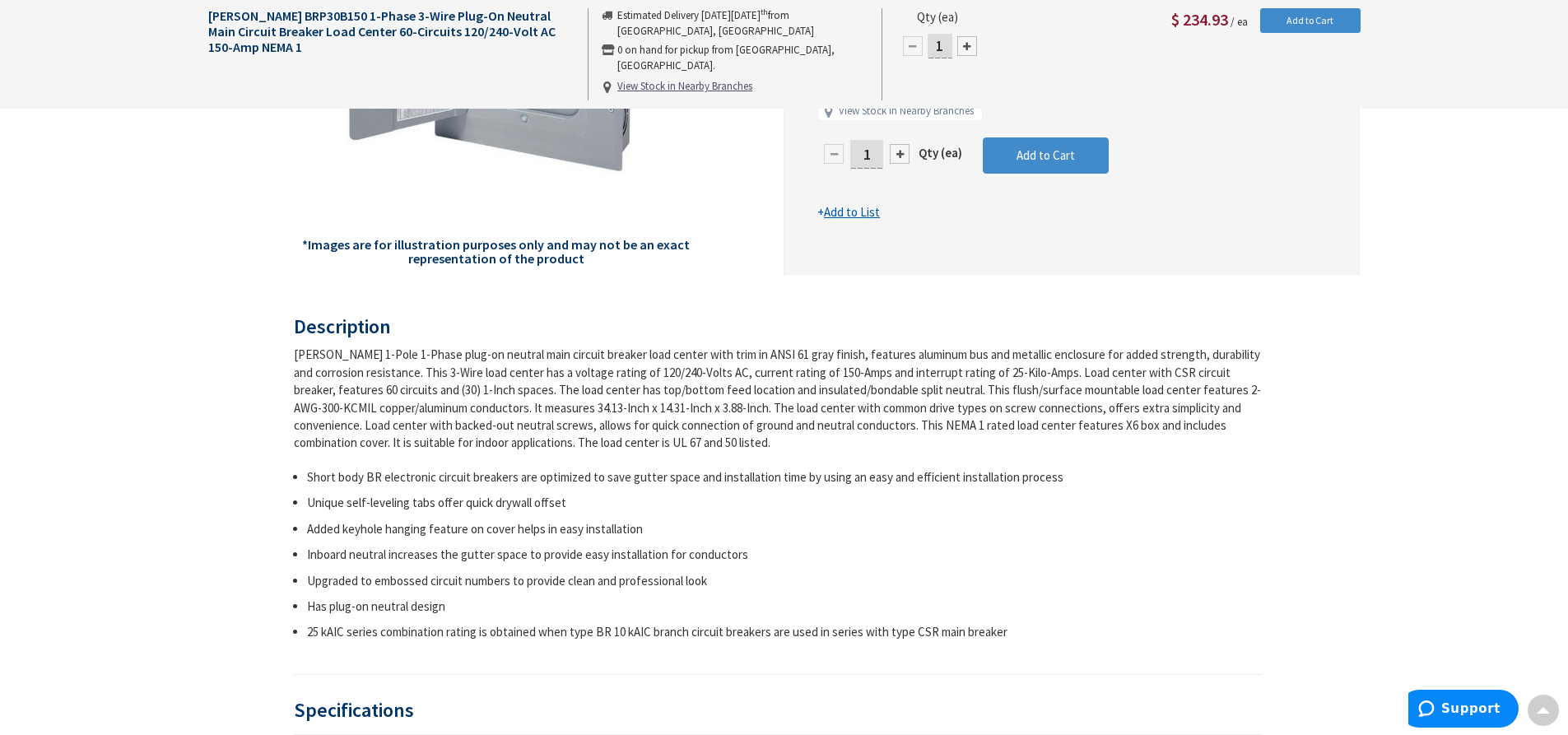
scroll to position [494, 0]
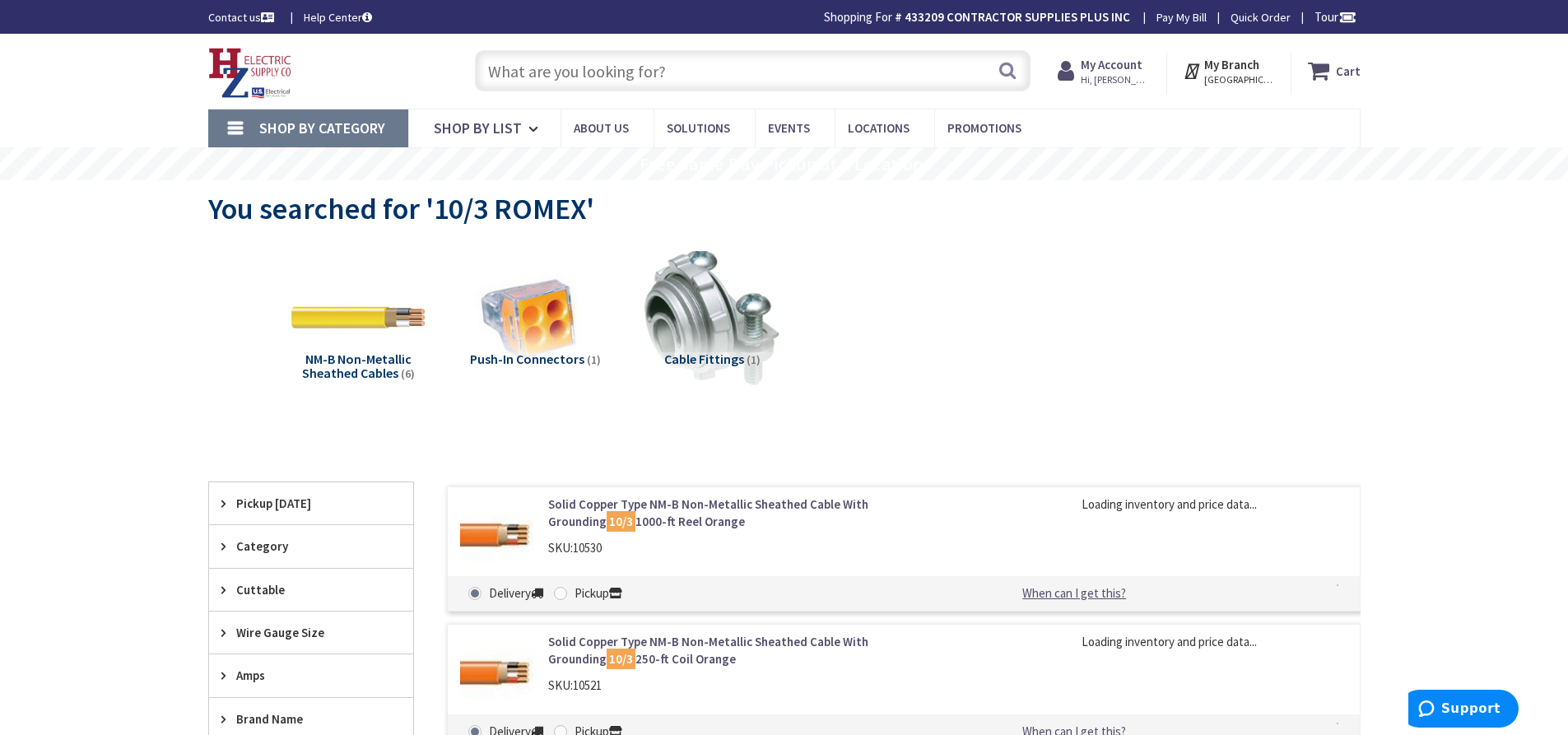
click at [556, 78] on input "text" at bounding box center [752, 70] width 556 height 41
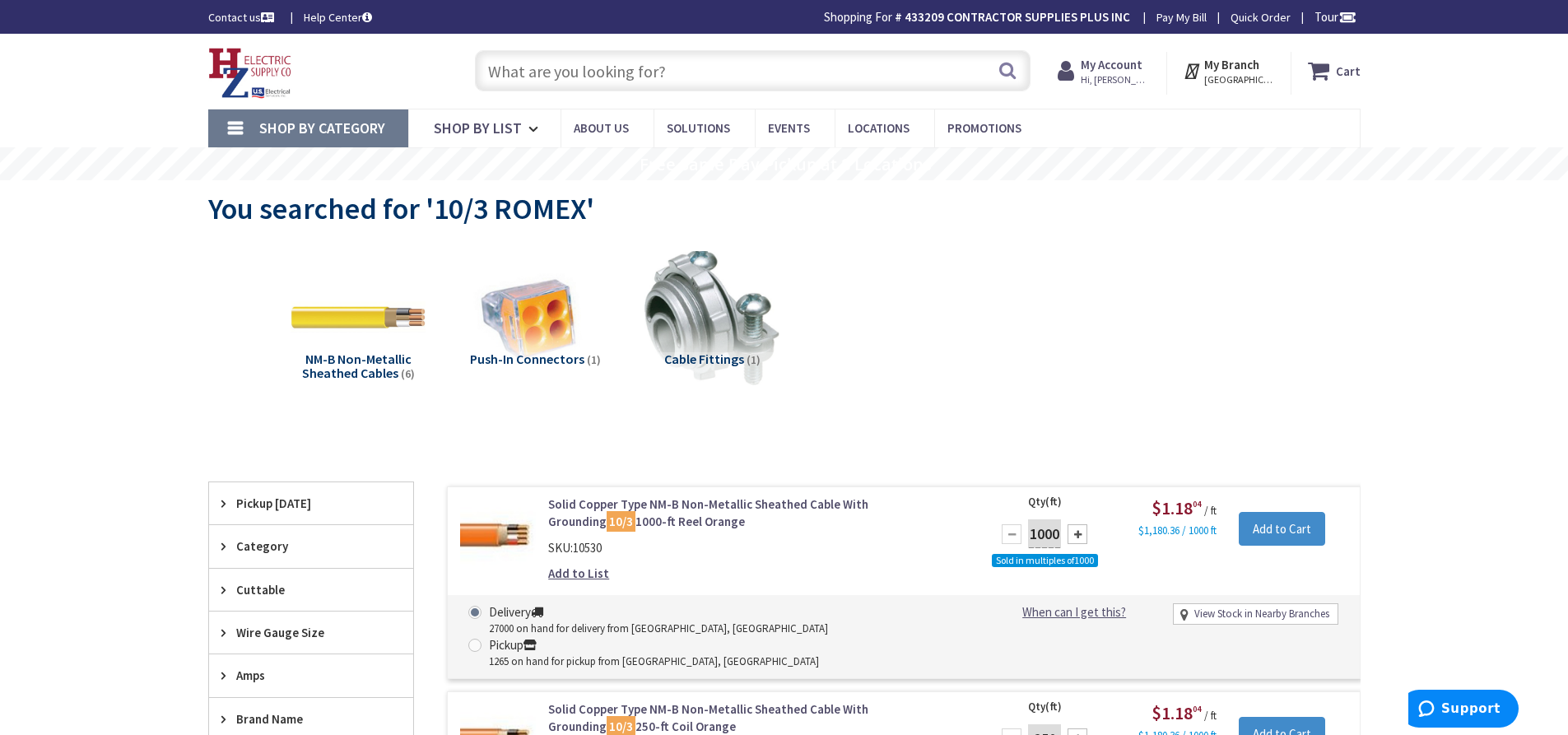
type input "I"
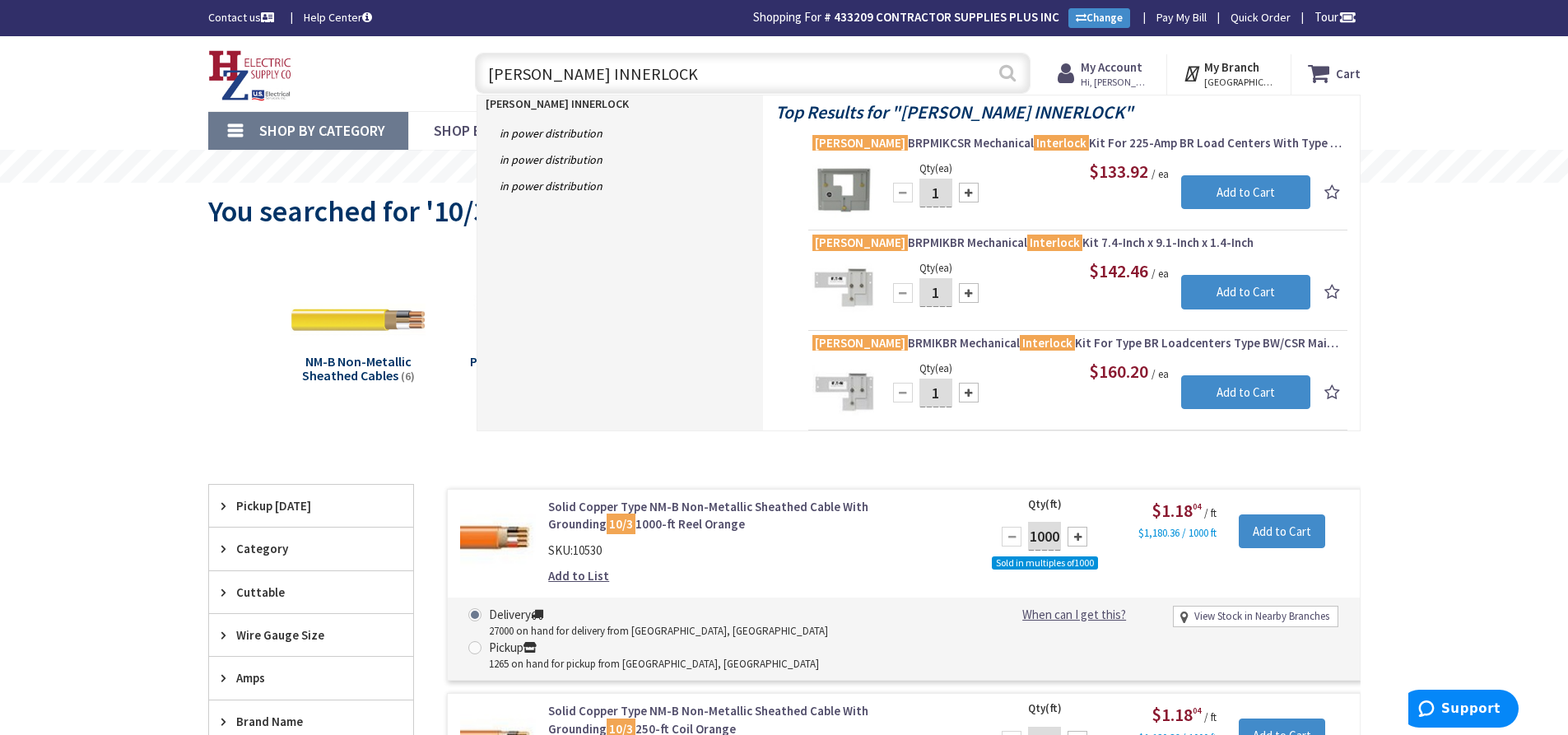
type input "EATON INNERLOCK"
click at [1012, 81] on button "Search" at bounding box center [1007, 73] width 21 height 37
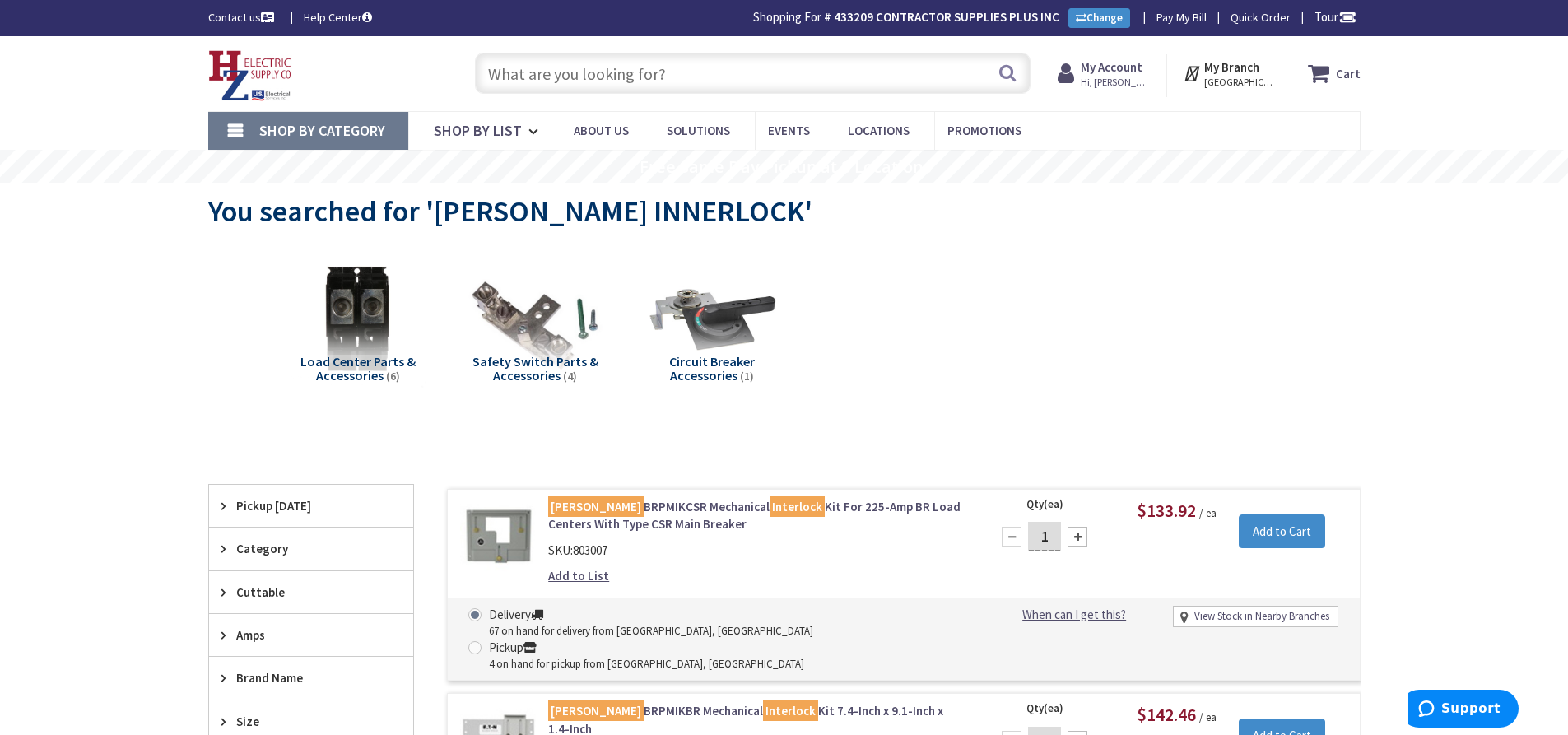
click at [545, 81] on input "text" at bounding box center [752, 73] width 556 height 41
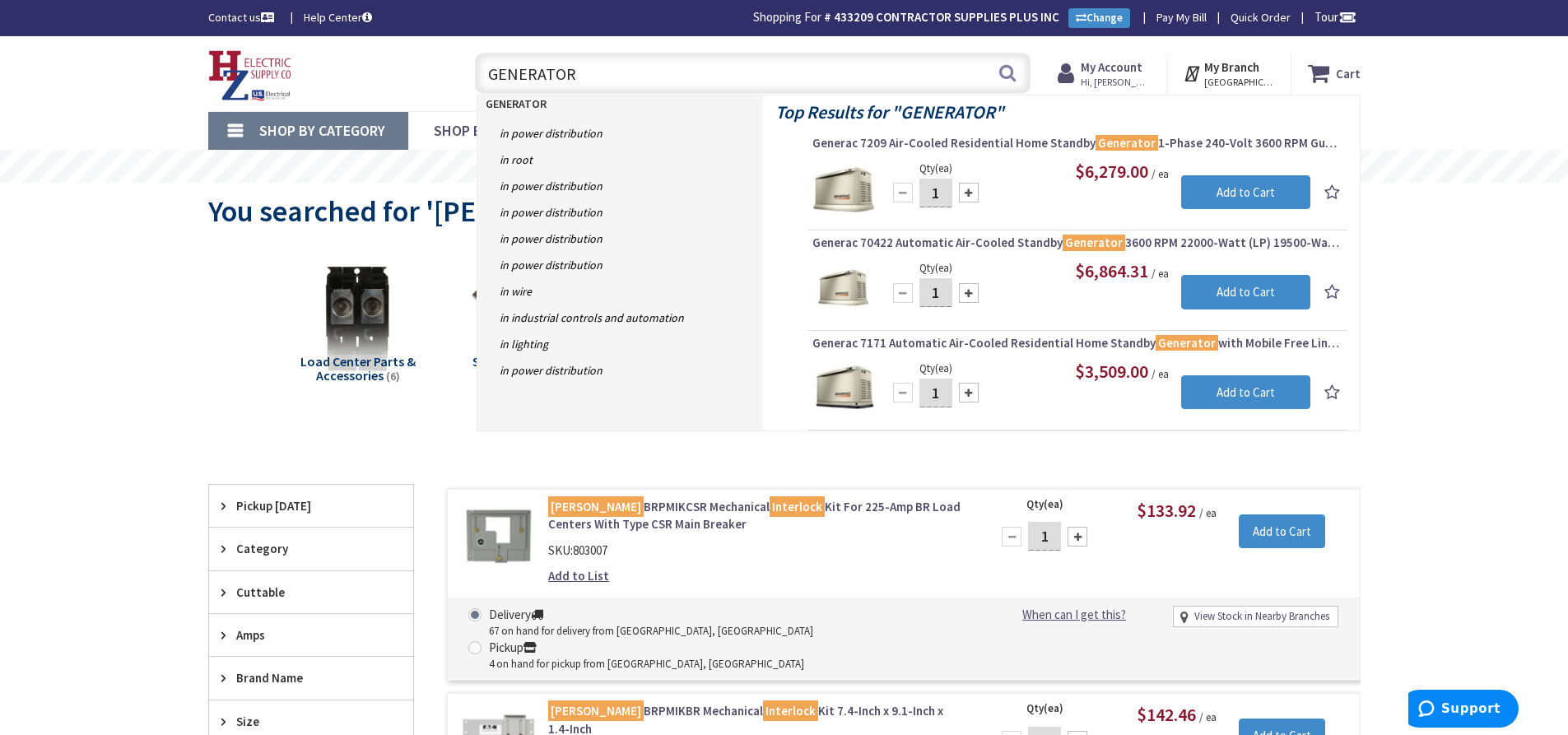
click at [614, 77] on input "GENERATOR" at bounding box center [752, 73] width 556 height 41
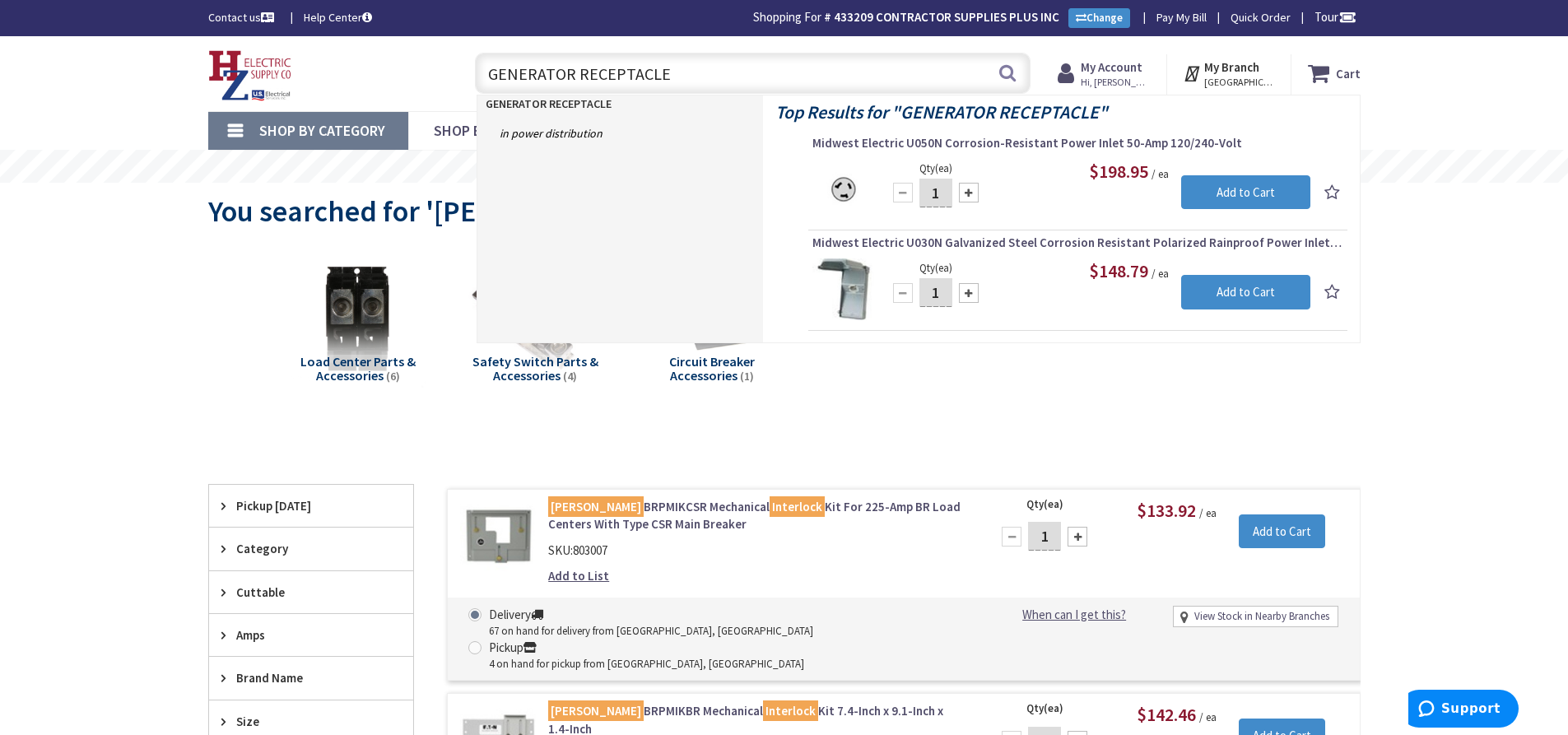
type input "GENERATOR RECEPTACLE"
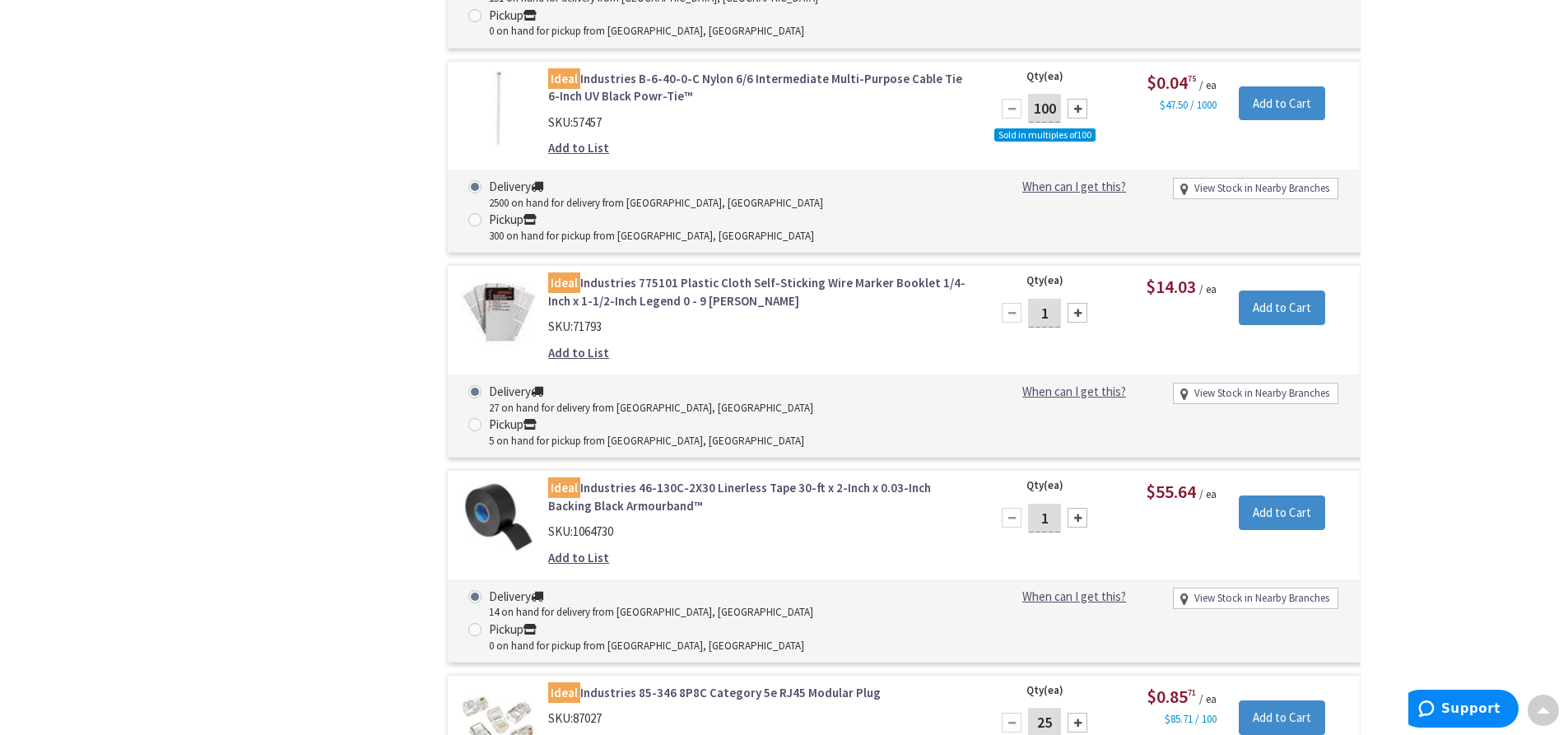
scroll to position [27530, 0]
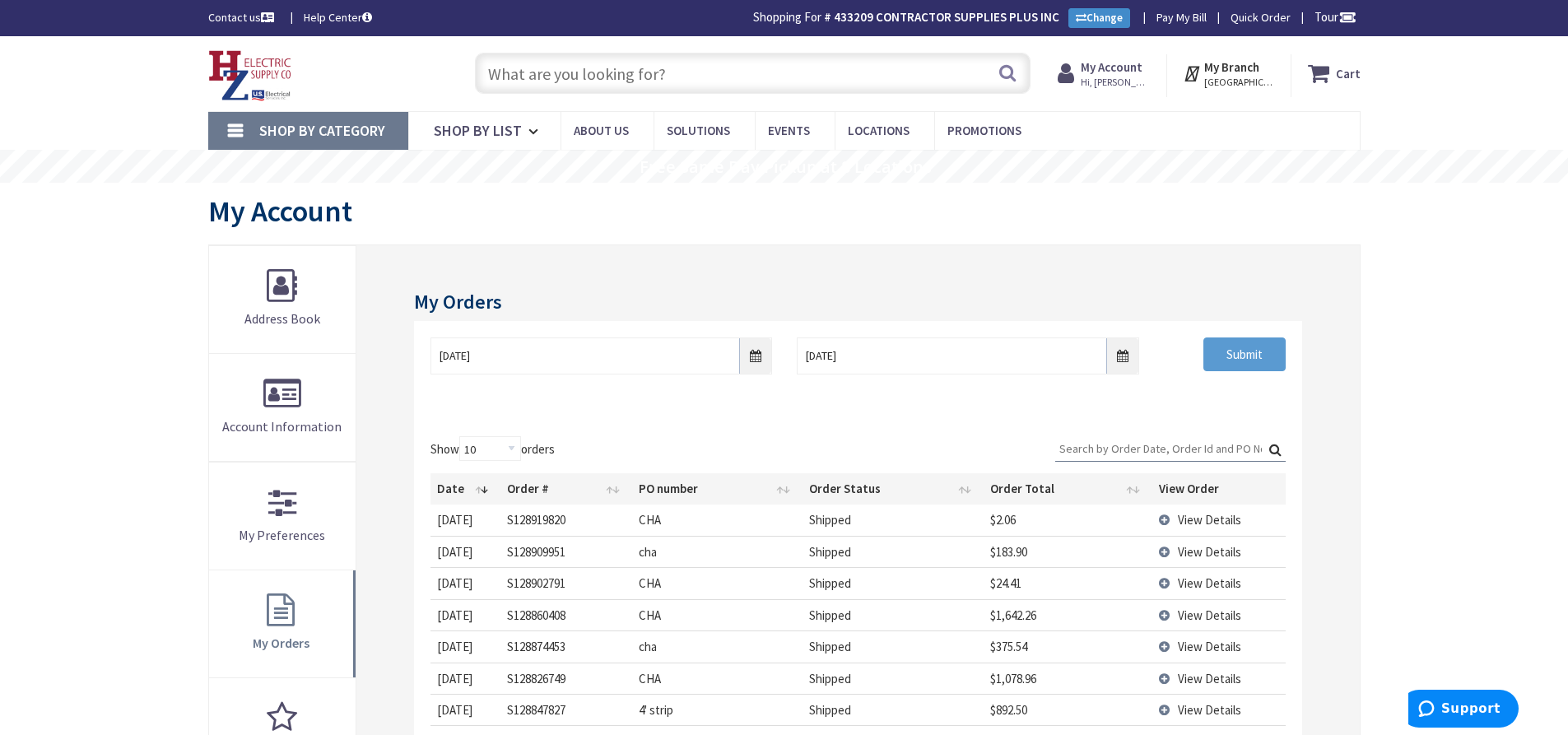
click at [1234, 343] on input "Submit" at bounding box center [1244, 354] width 82 height 34
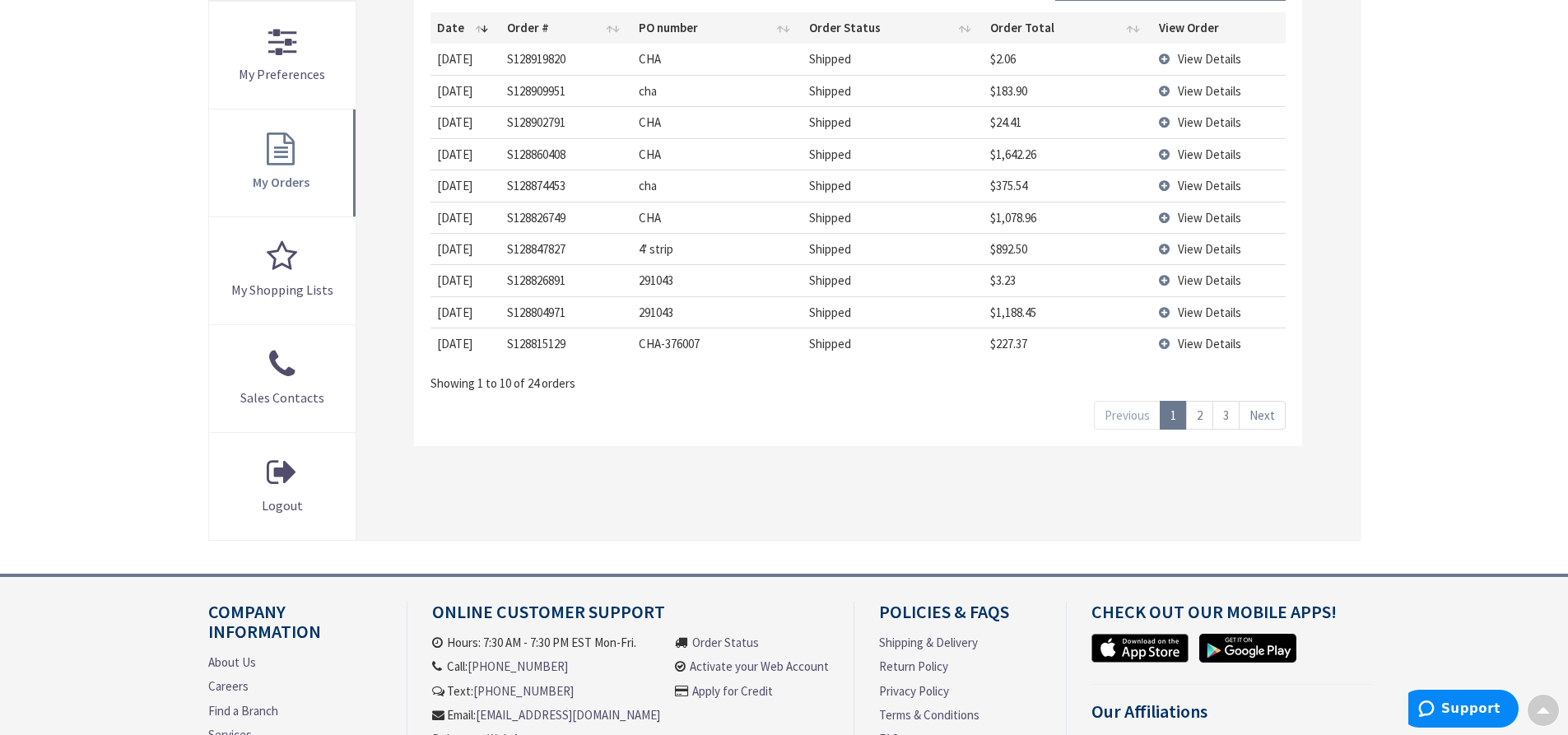
scroll to position [623, 0]
